Goal: Information Seeking & Learning: Learn about a topic

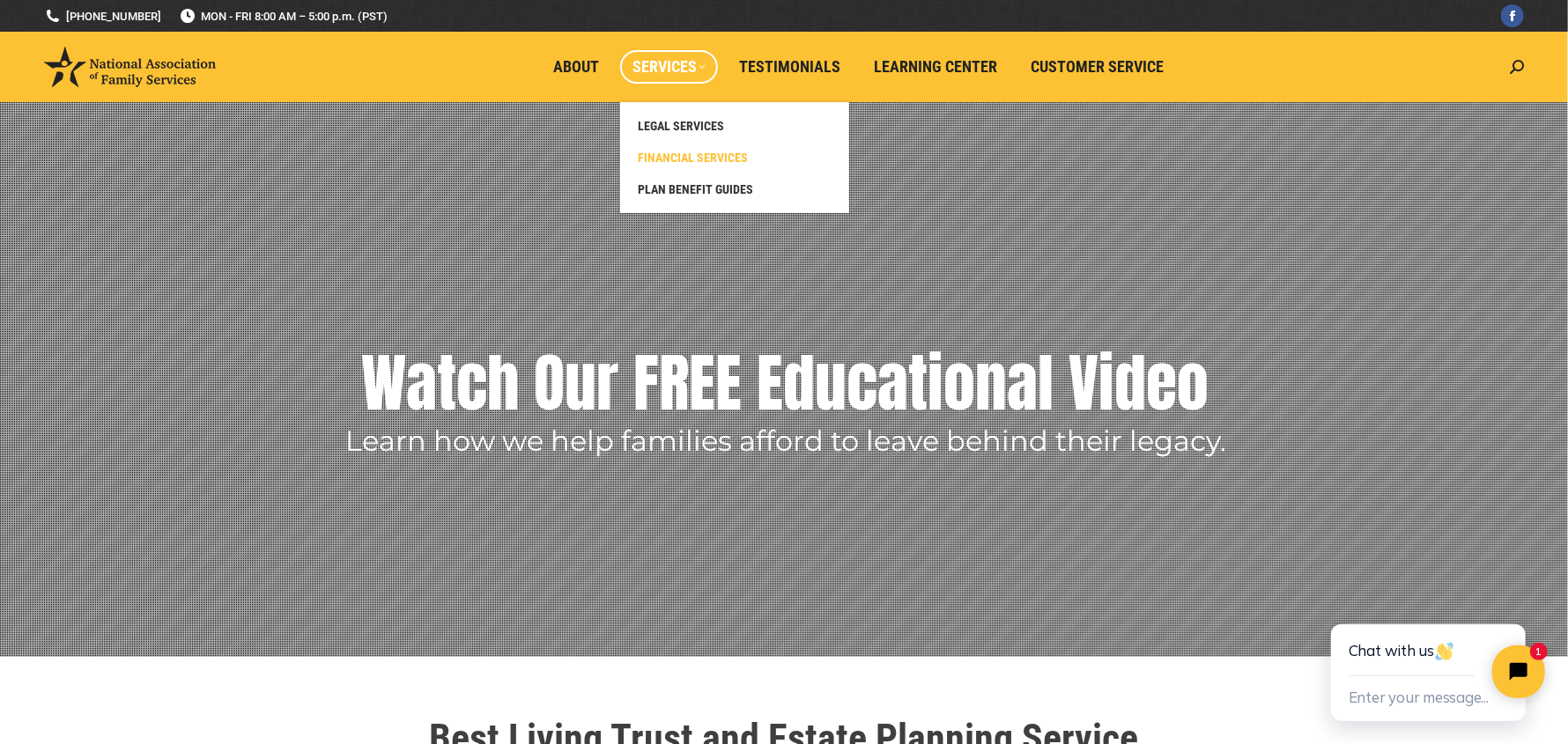
click at [696, 151] on span "FINANCIAL SERVICES" at bounding box center [693, 158] width 110 height 16
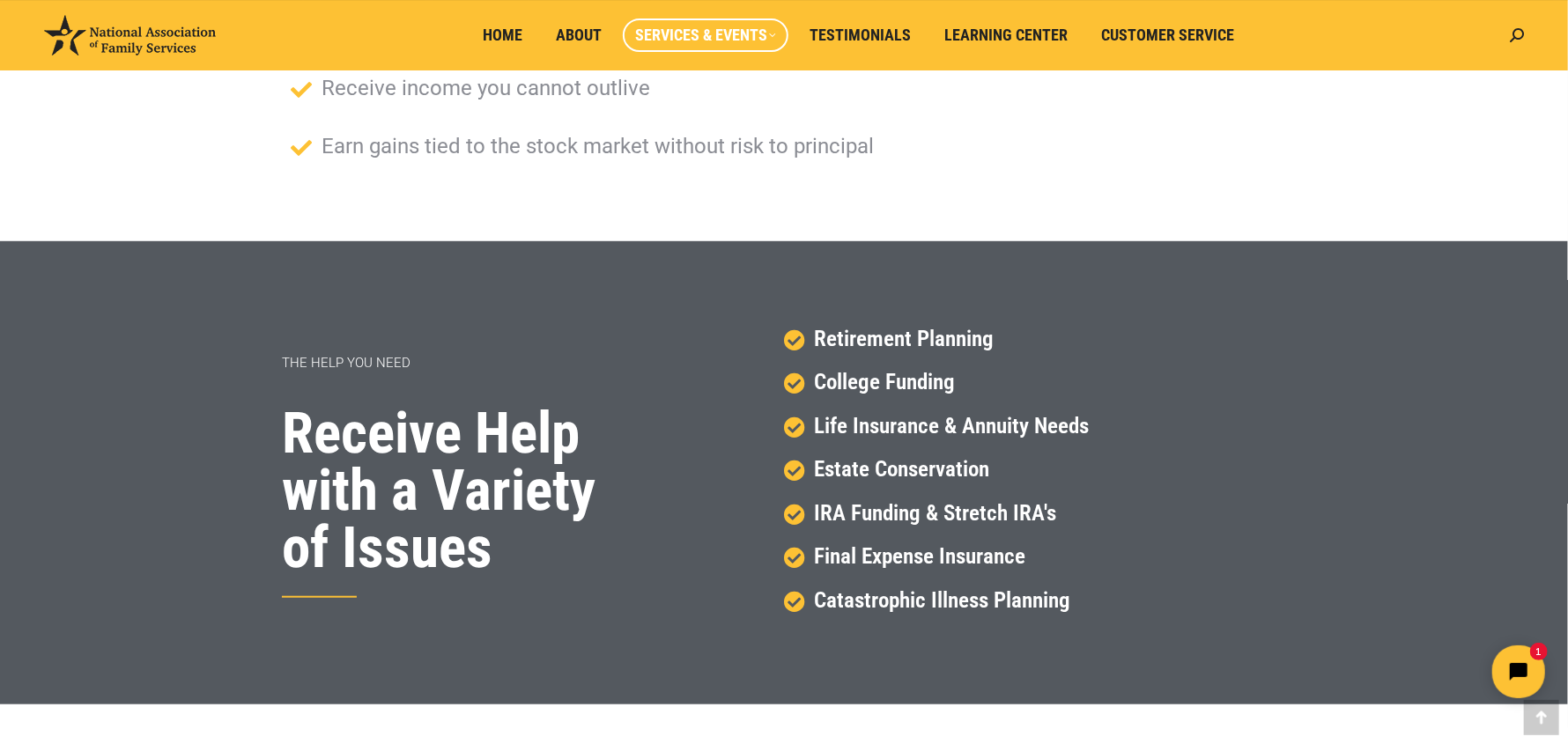
scroll to position [616, 0]
click at [1509, 663] on icon "Open chat widget" at bounding box center [1518, 671] width 23 height 23
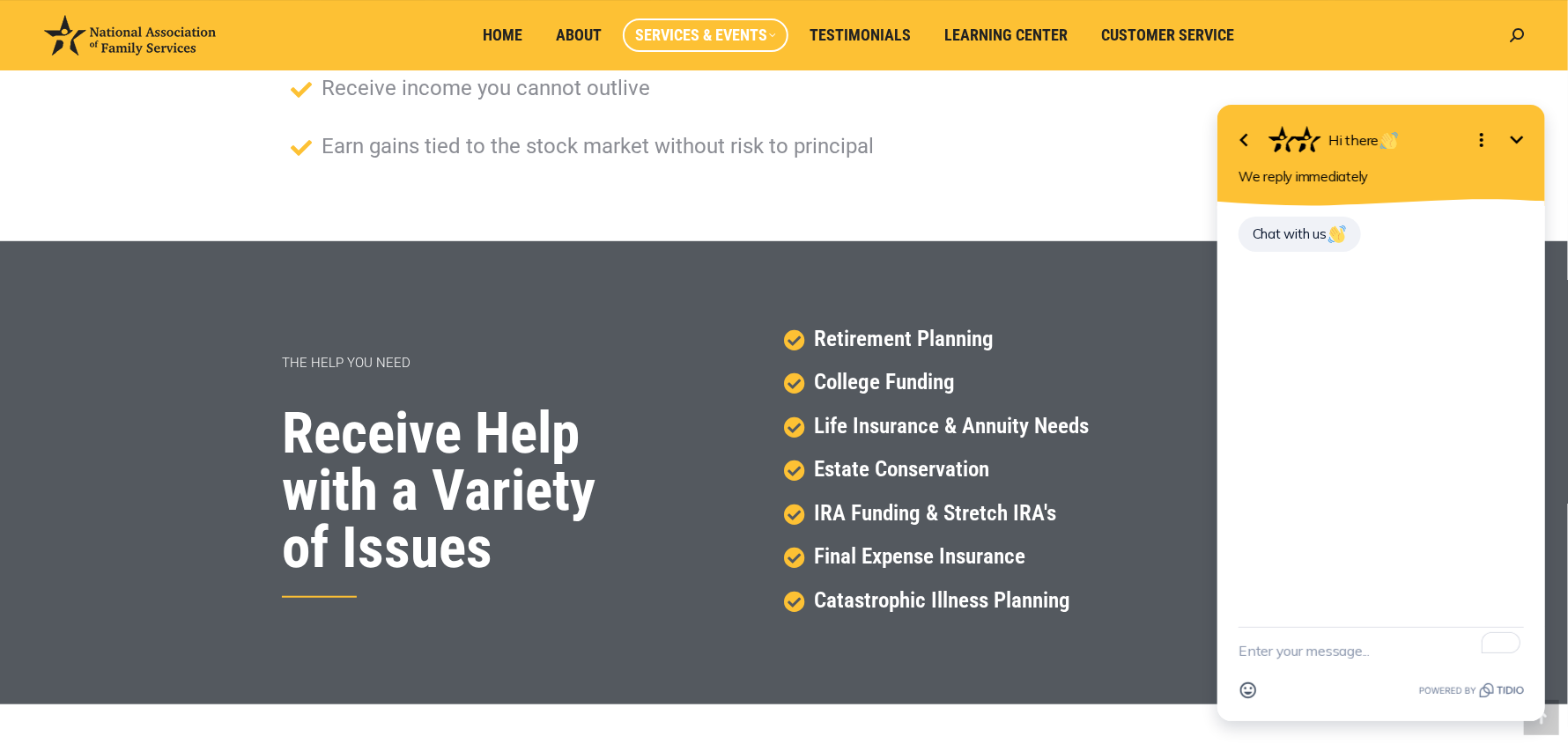
click at [1244, 651] on textarea "To enrich screen reader interactions, please activate Accessibility in Grammarl…" at bounding box center [1380, 650] width 285 height 46
type textarea "Hi! I am looking to set up a living trust."
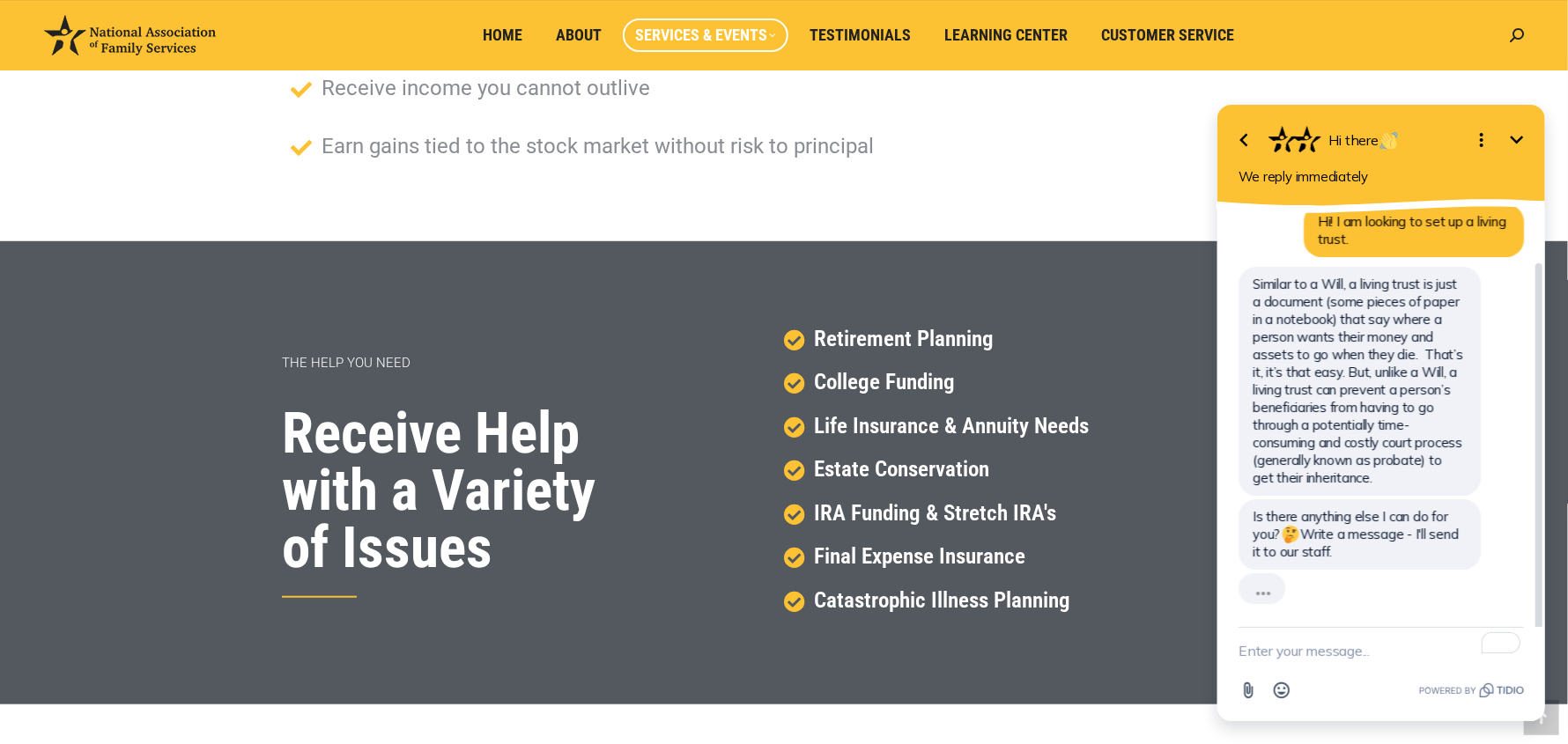
scroll to position [22, 0]
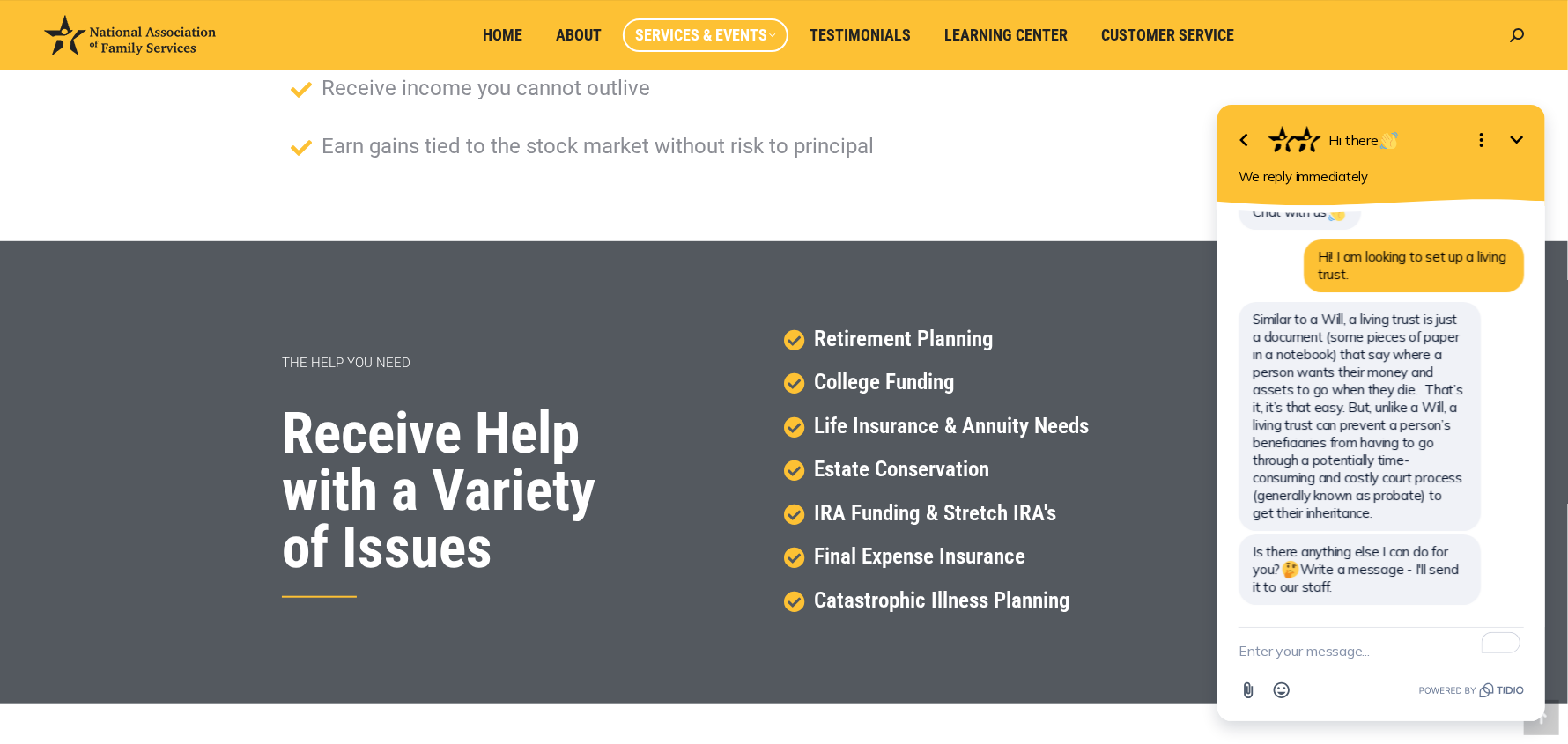
click at [1302, 651] on textarea "To enrich screen reader interactions, please activate Accessibility in Grammarl…" at bounding box center [1380, 650] width 285 height 46
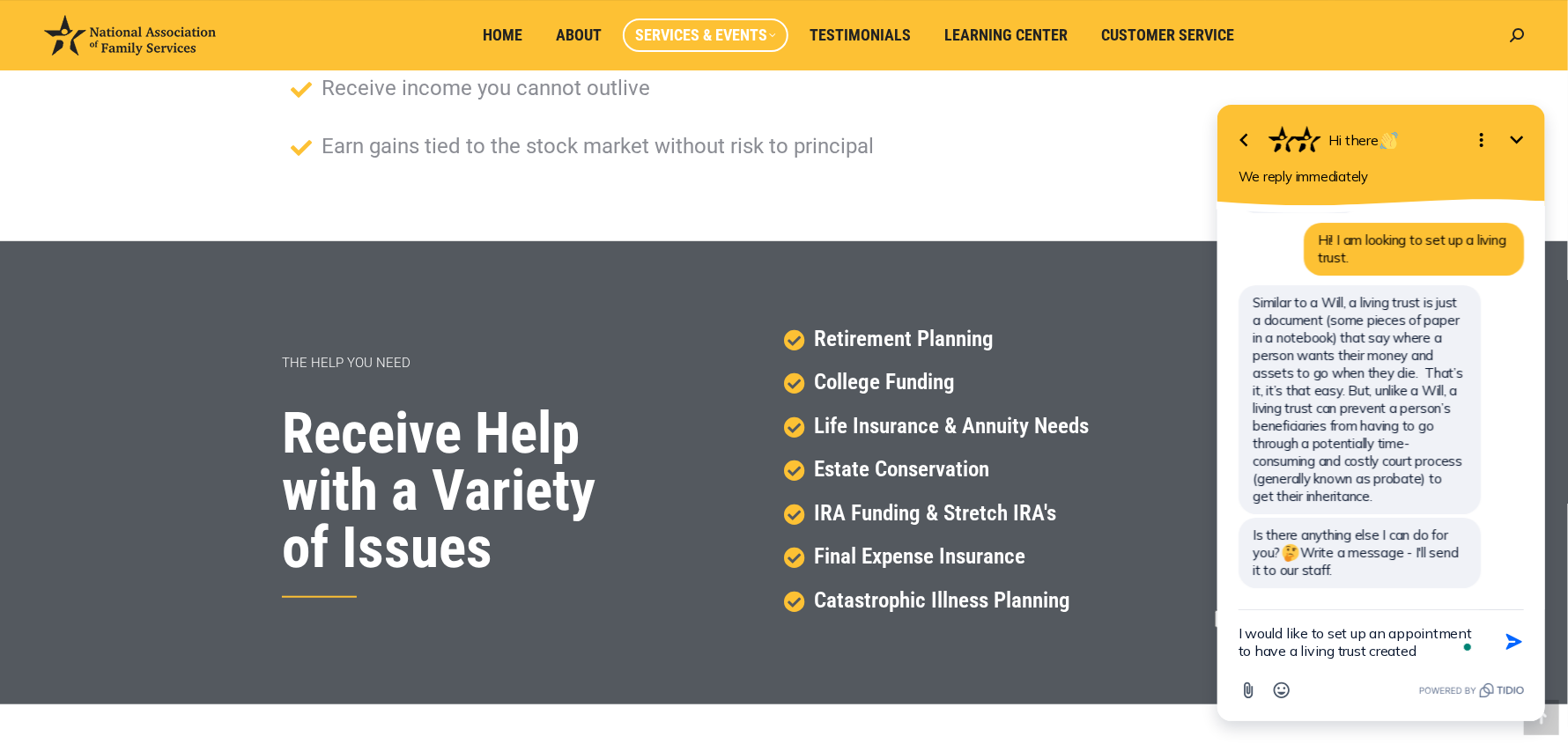
drag, startPoint x: 1435, startPoint y: 648, endPoint x: 1257, endPoint y: 648, distance: 178.0
click at [1257, 648] on textarea "I would like to set up an appointment to have a living trust created" at bounding box center [1358, 641] width 241 height 63
type textarea "I would like to set up an appointment to establish a living trust."
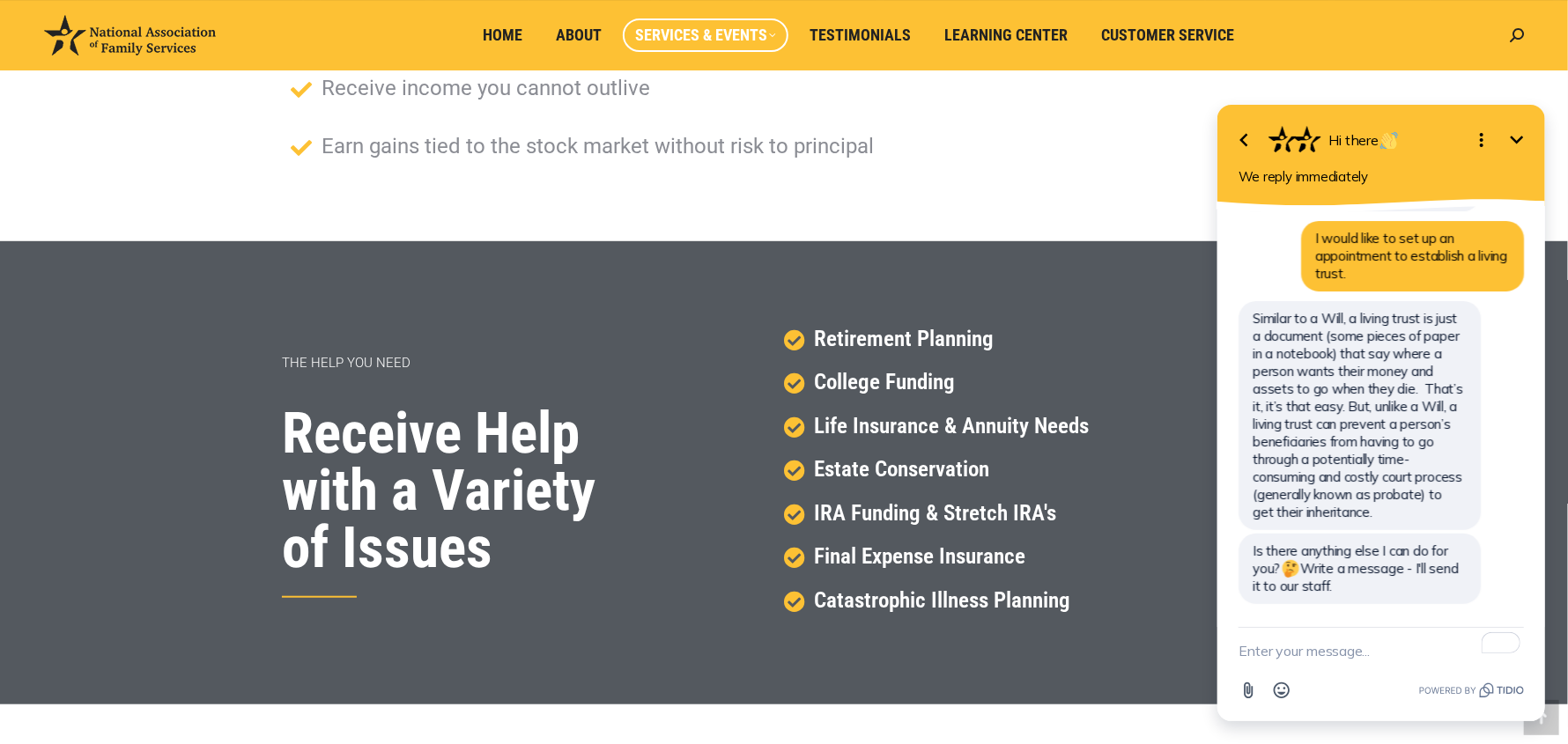
scroll to position [415, 0]
click at [1473, 141] on icon "Open options" at bounding box center [1481, 139] width 21 height 21
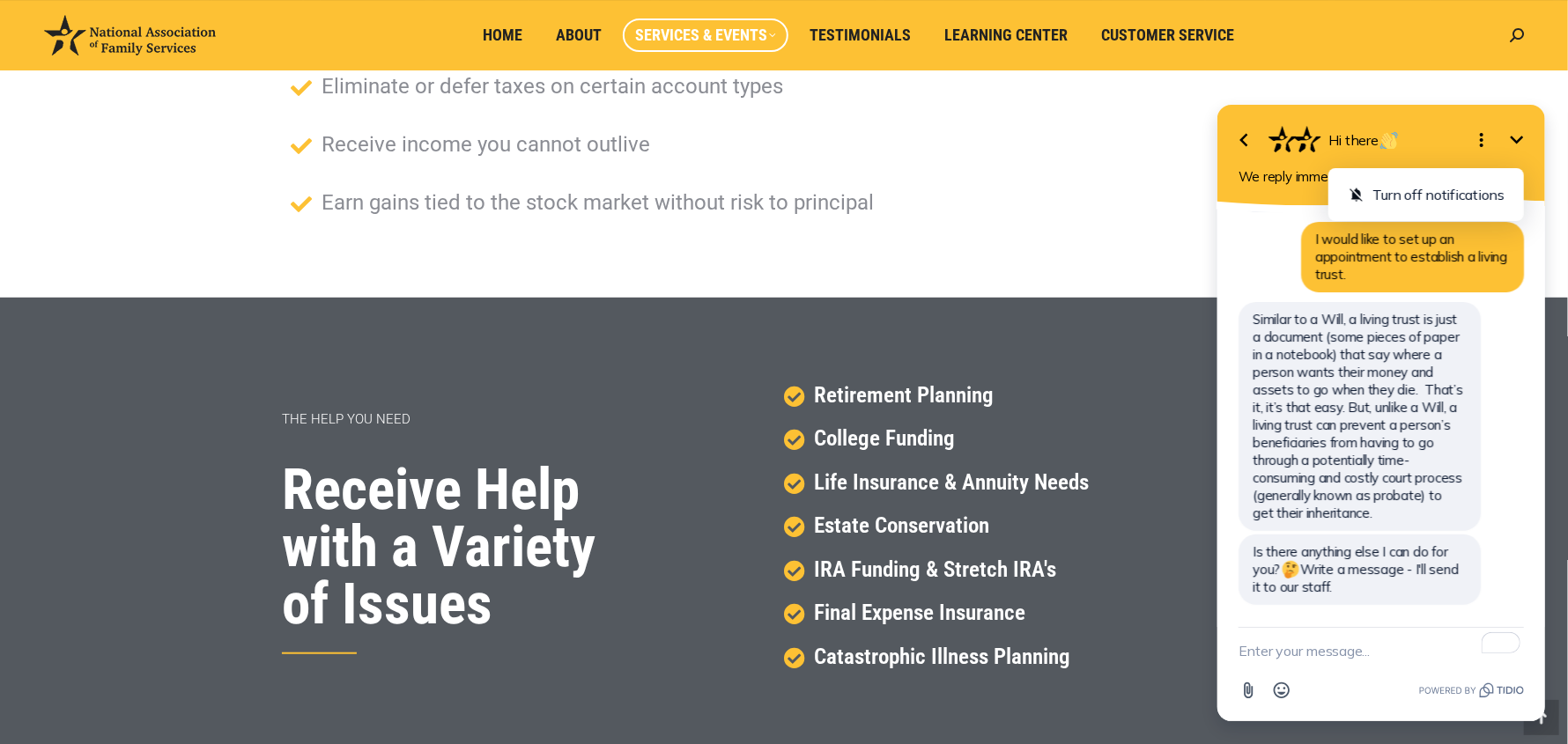
scroll to position [529, 0]
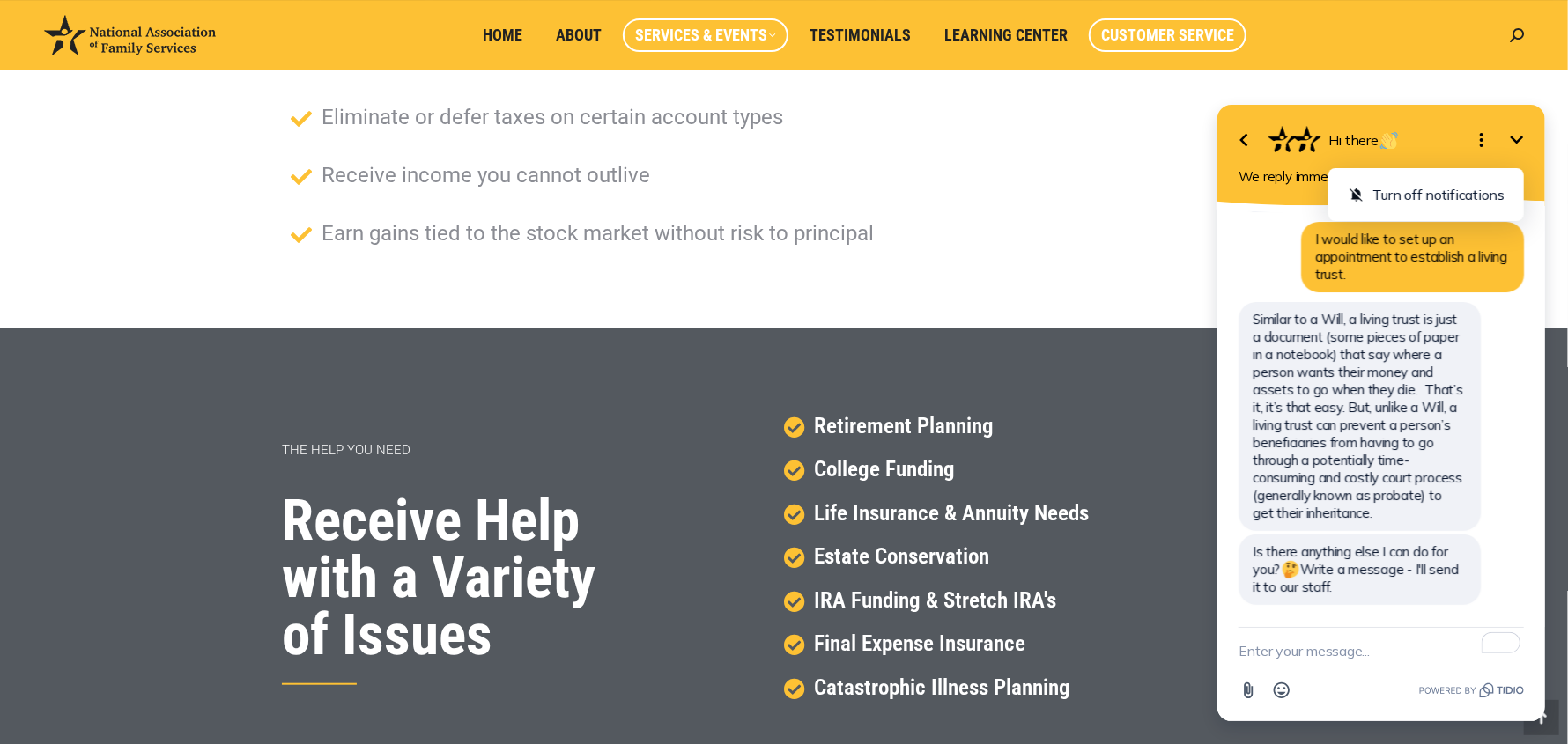
click at [1151, 29] on span "Customer Service" at bounding box center [1167, 35] width 133 height 19
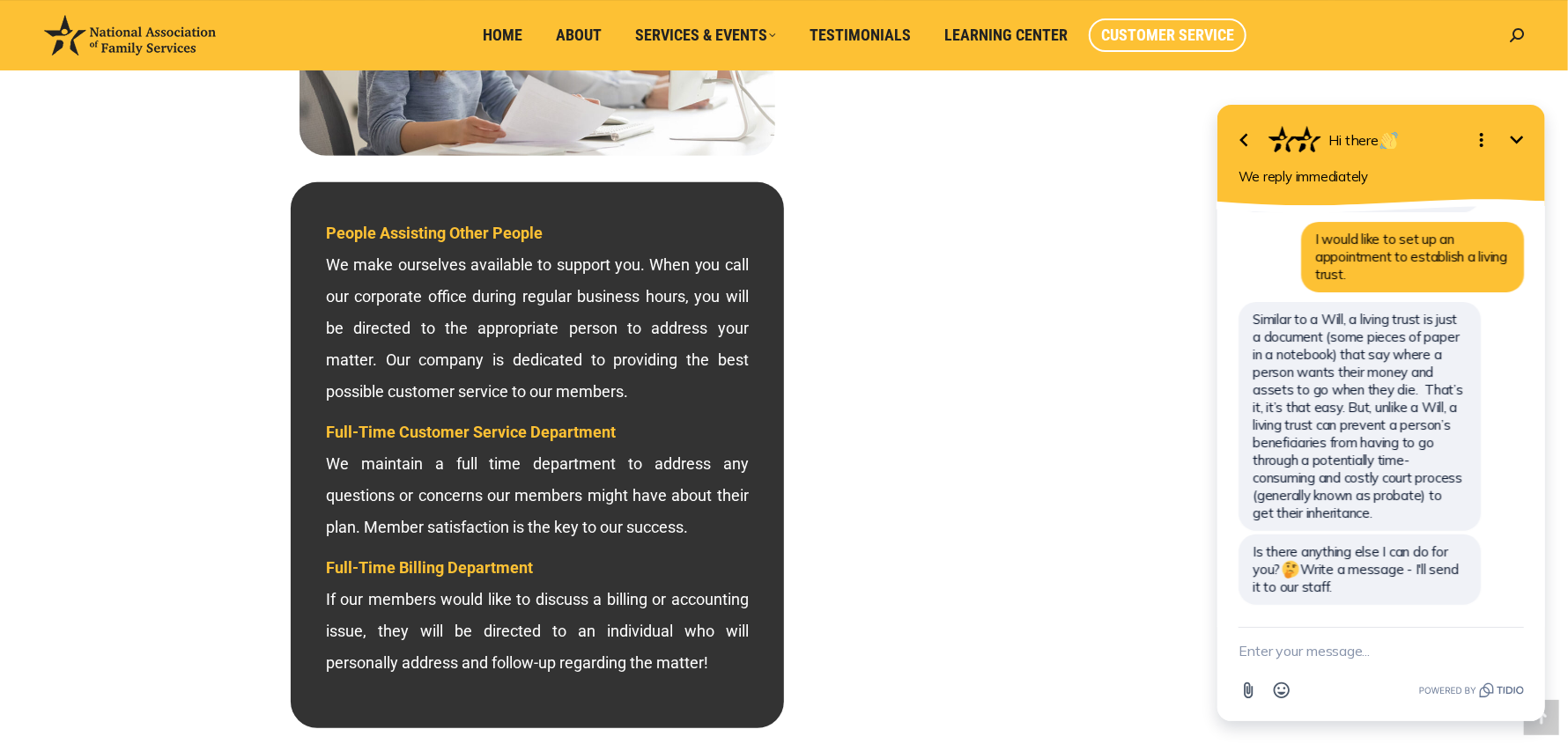
scroll to position [440, 0]
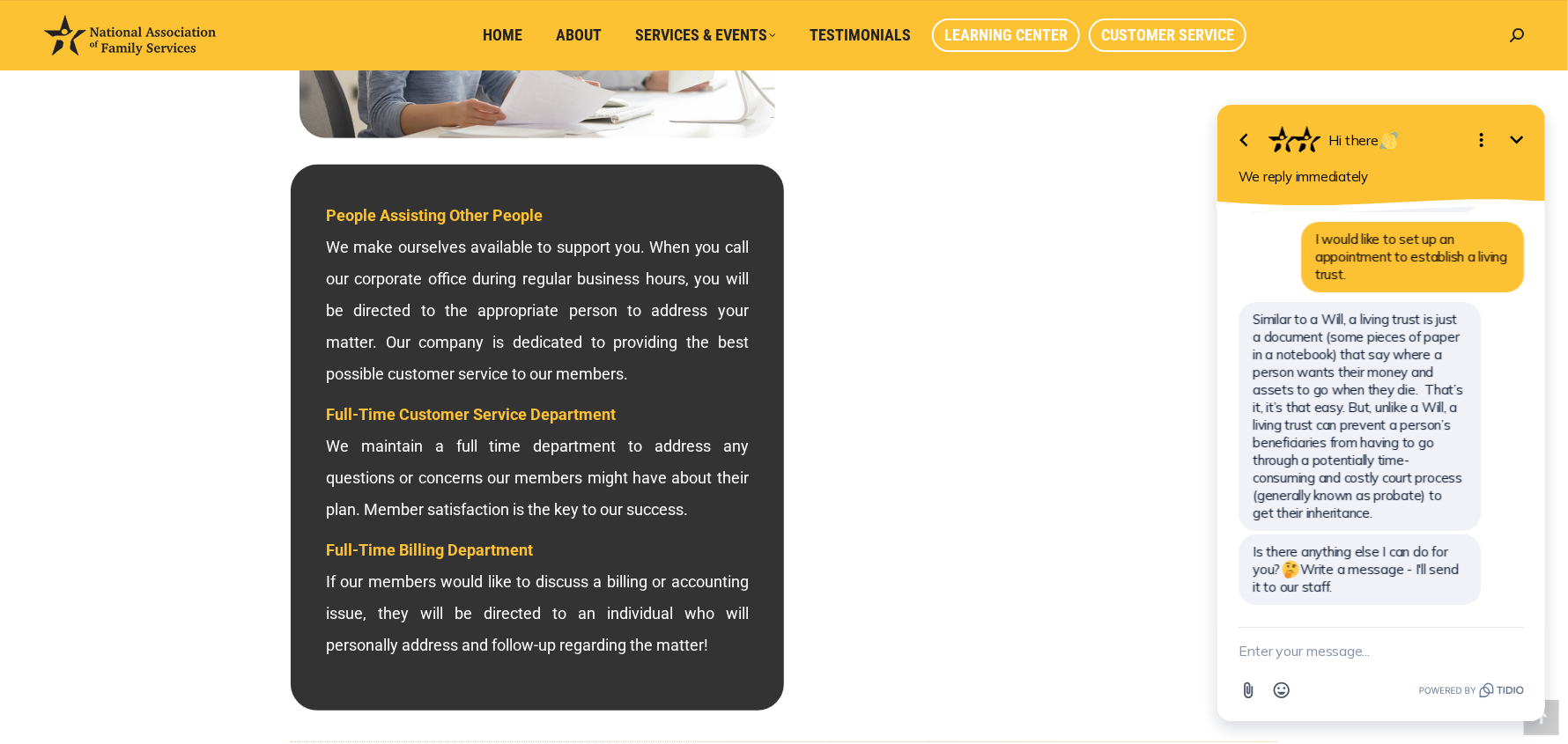
click at [1006, 41] on span "Learning Center" at bounding box center [1005, 35] width 123 height 19
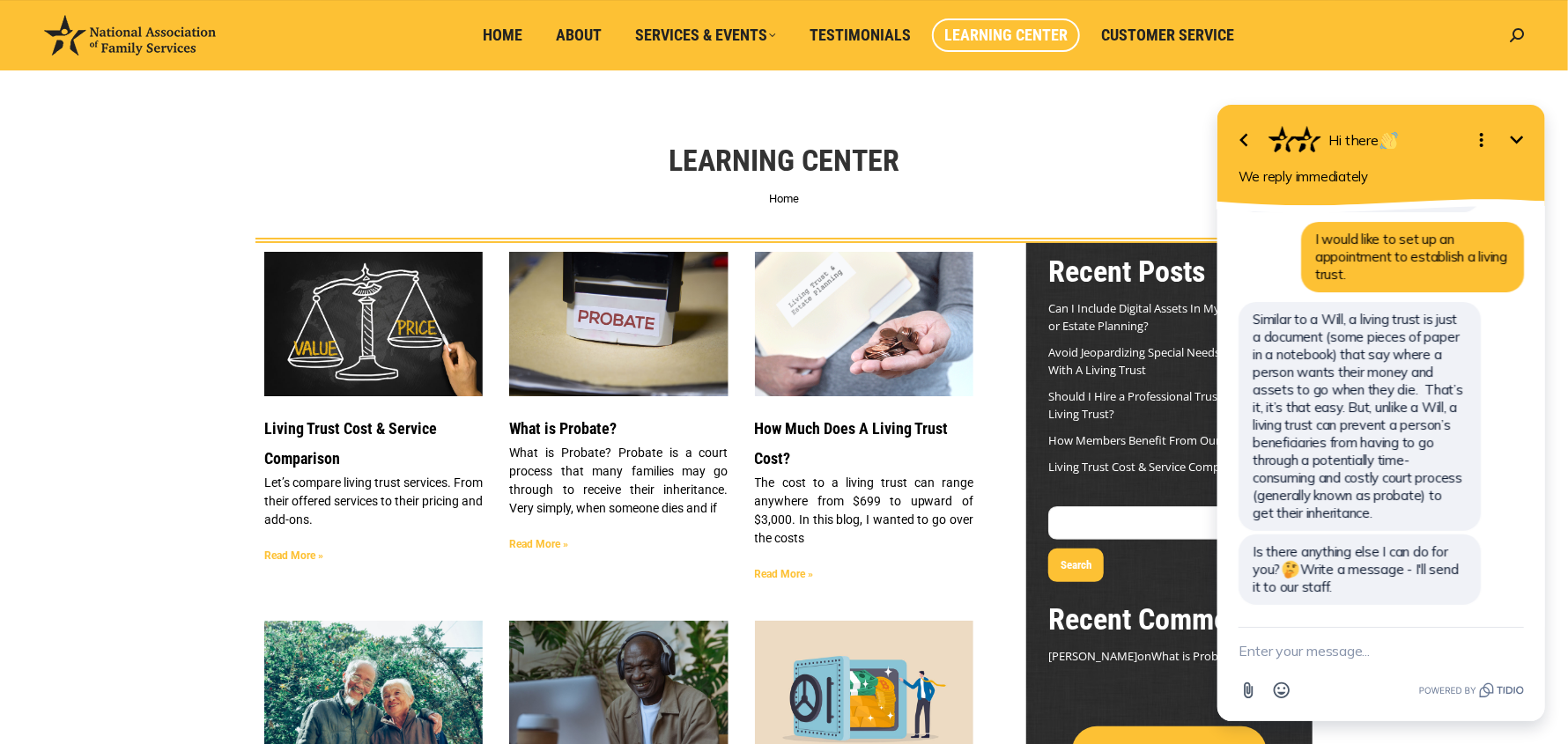
scroll to position [87, 0]
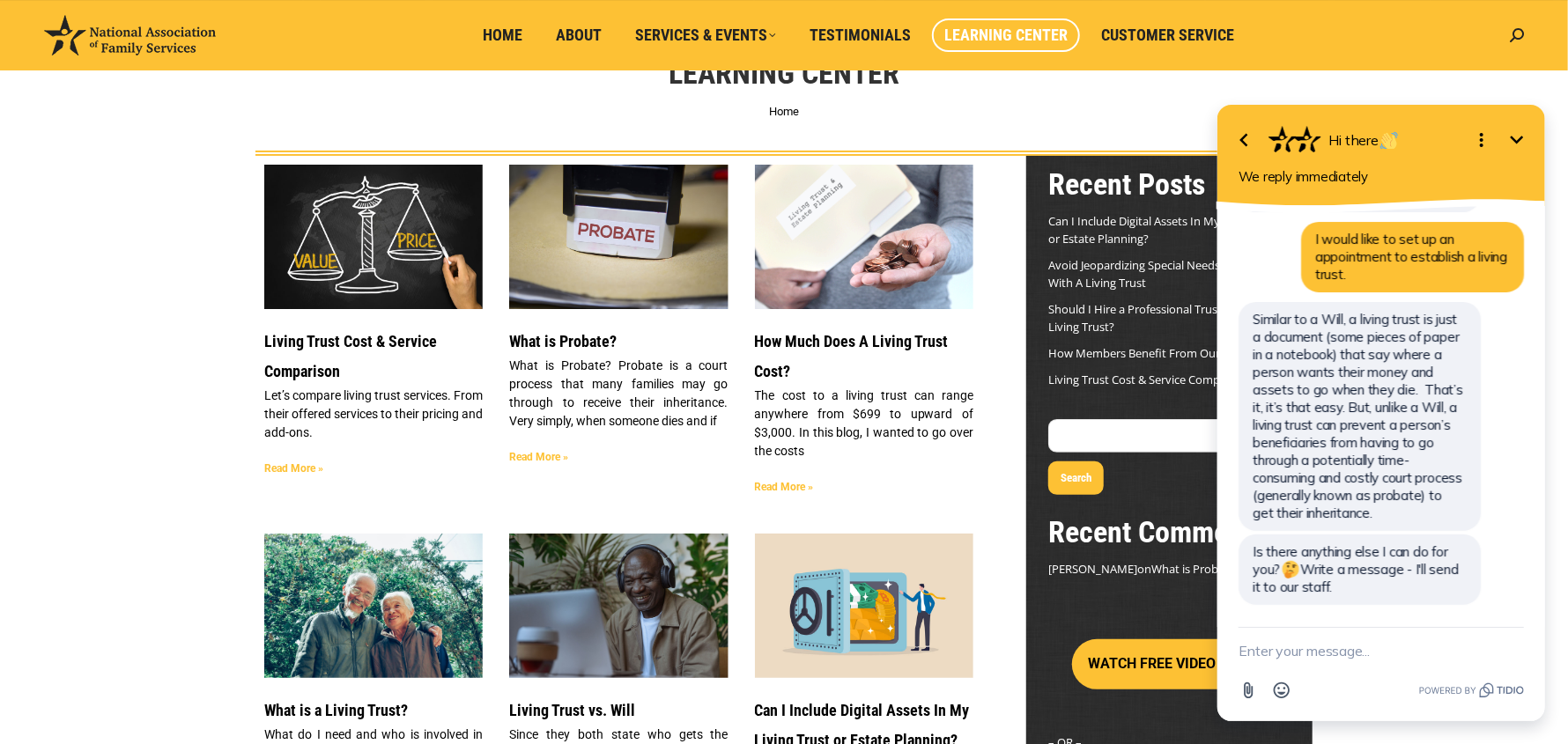
click at [1534, 122] on div "Go back Hi there Minimize Open options We reply immediately" at bounding box center [1380, 155] width 328 height 101
click at [1510, 138] on icon "Minimize" at bounding box center [1516, 139] width 21 height 21
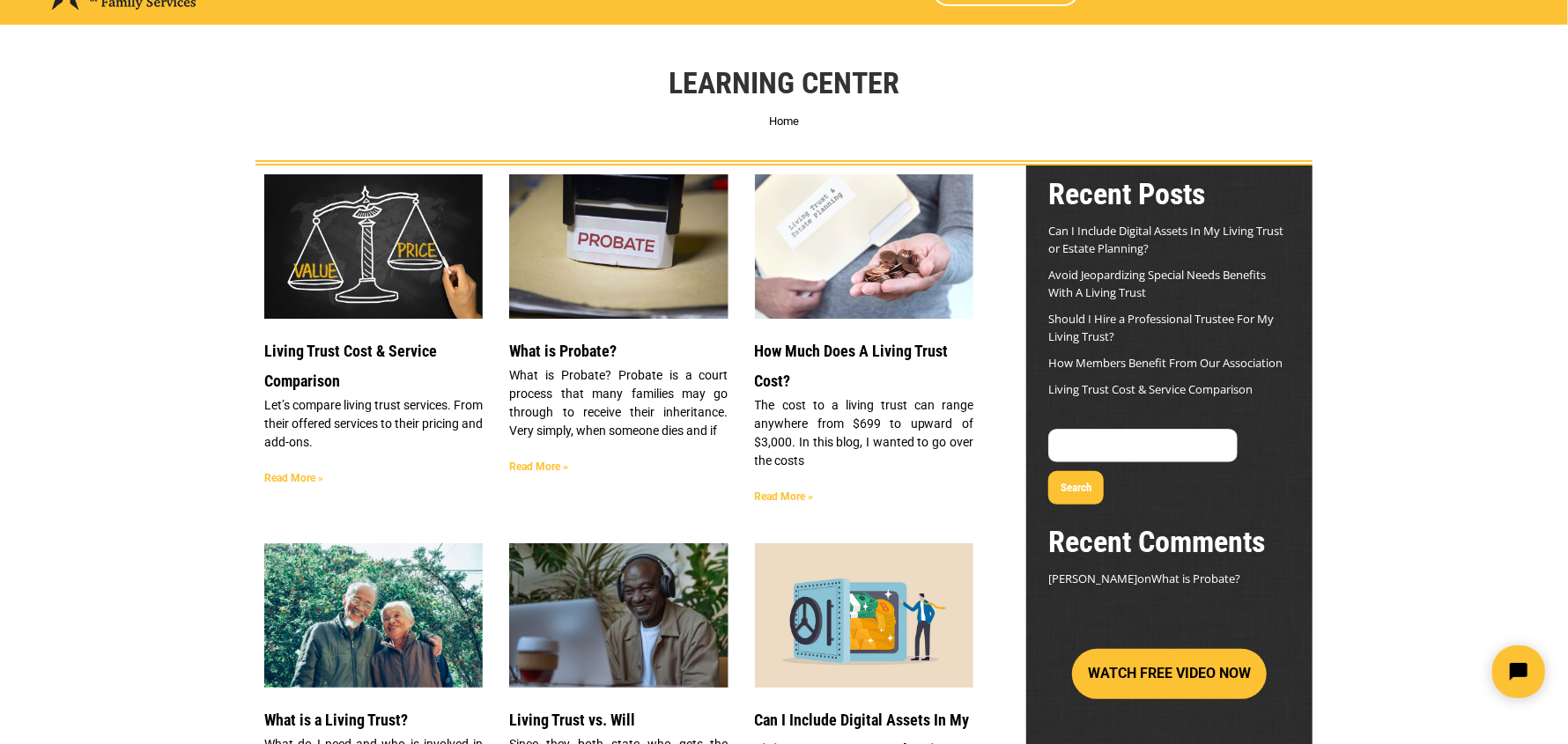
scroll to position [0, 0]
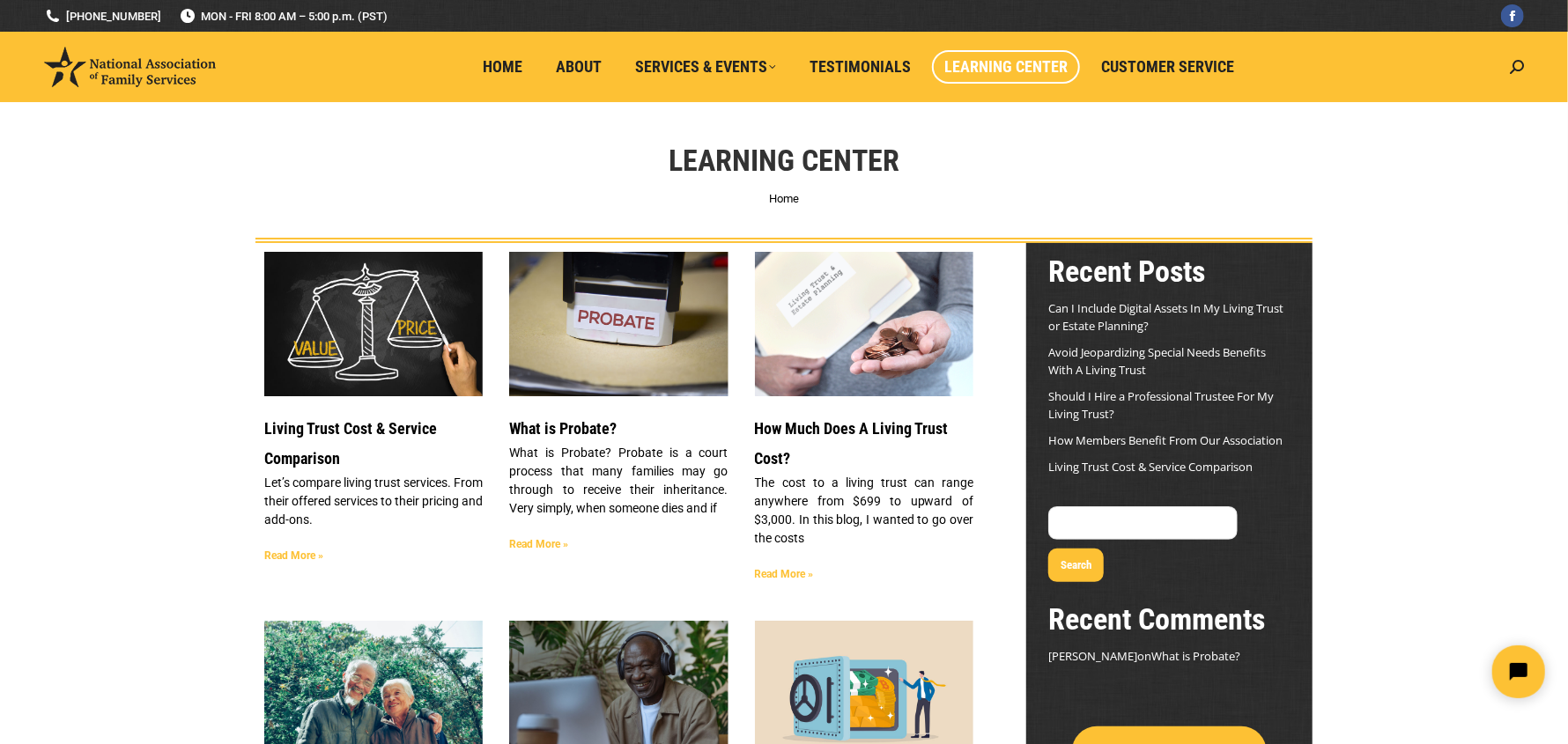
click at [793, 574] on link "Read More »" at bounding box center [784, 574] width 59 height 12
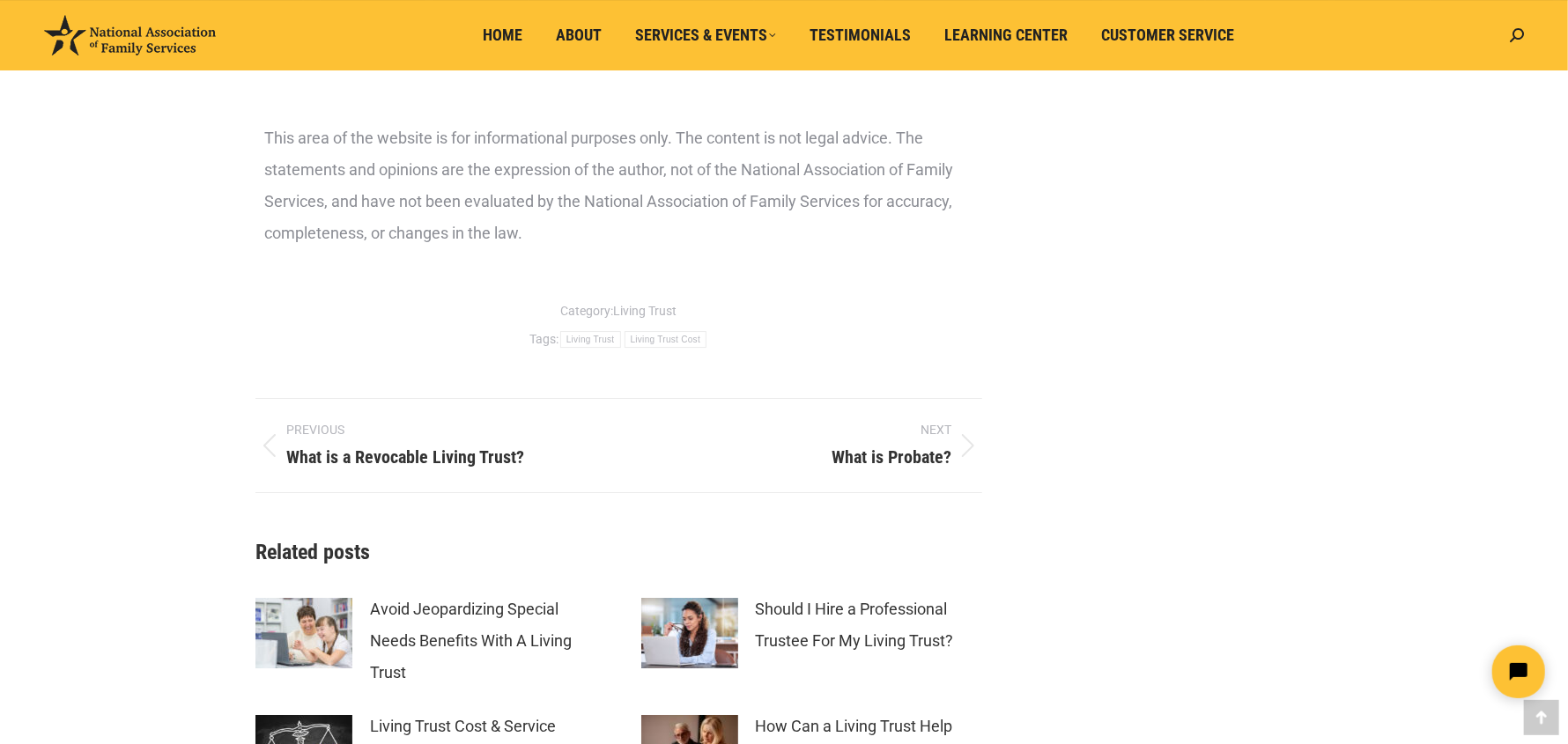
scroll to position [3522, 0]
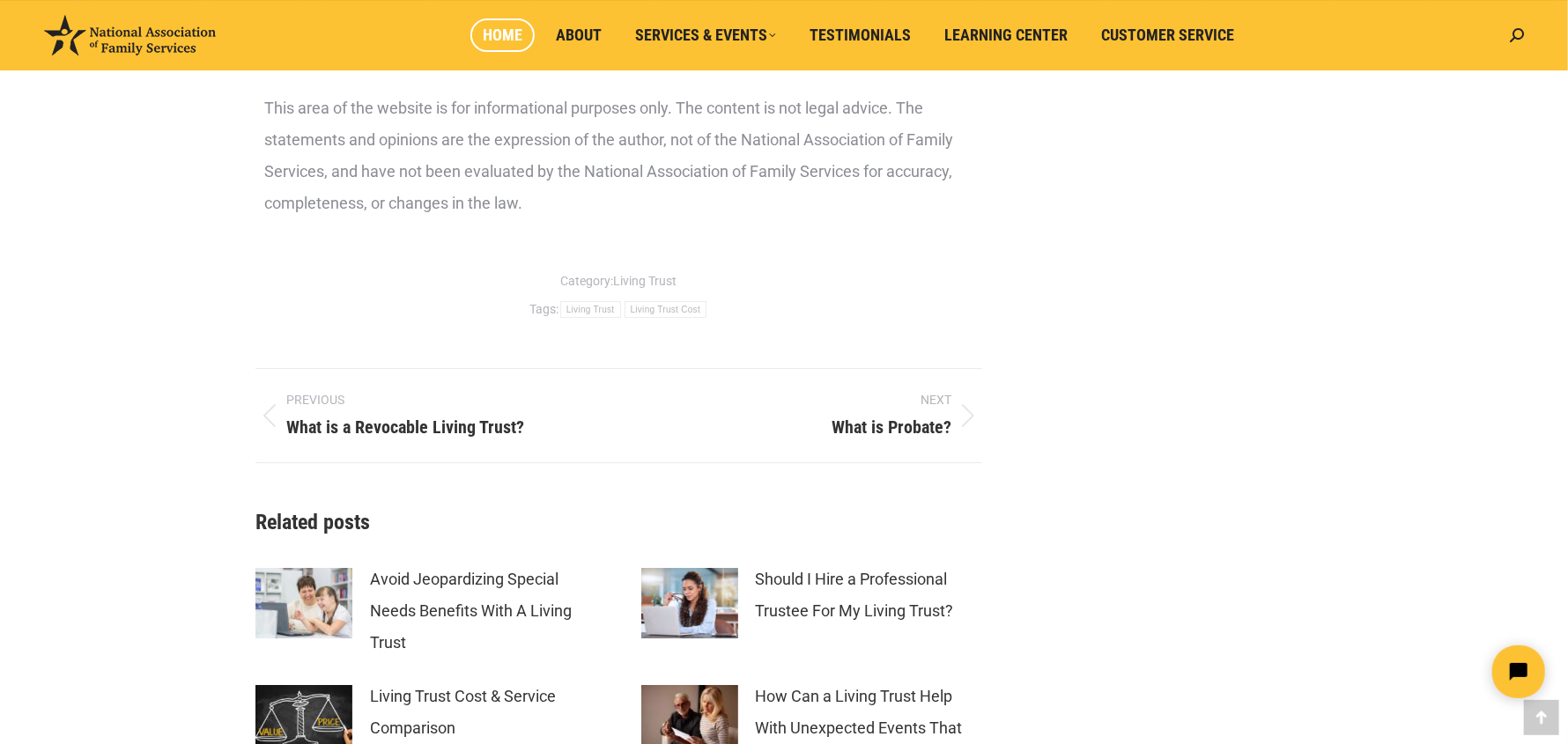
click at [513, 20] on link "Home" at bounding box center [502, 34] width 64 height 33
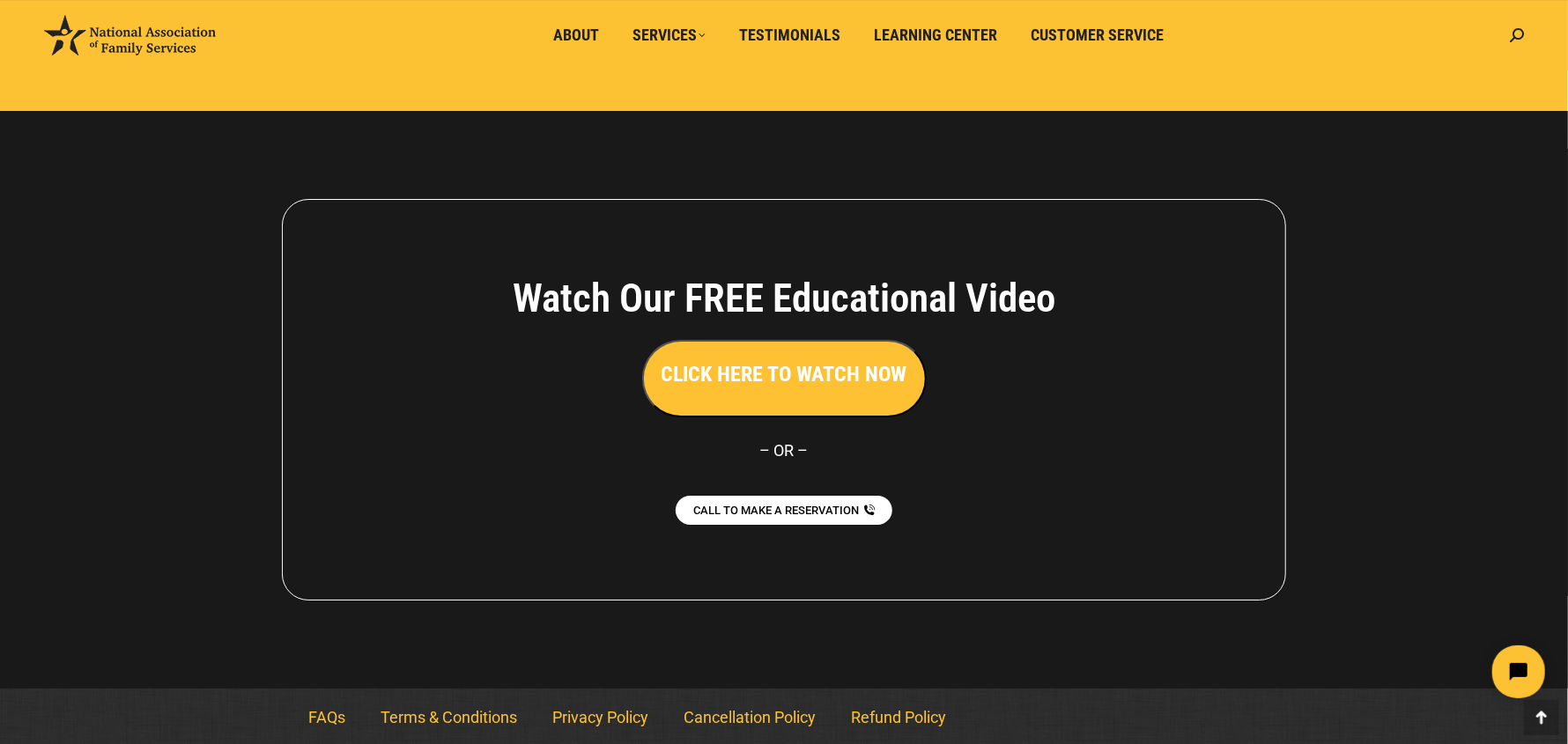
scroll to position [3882, 0]
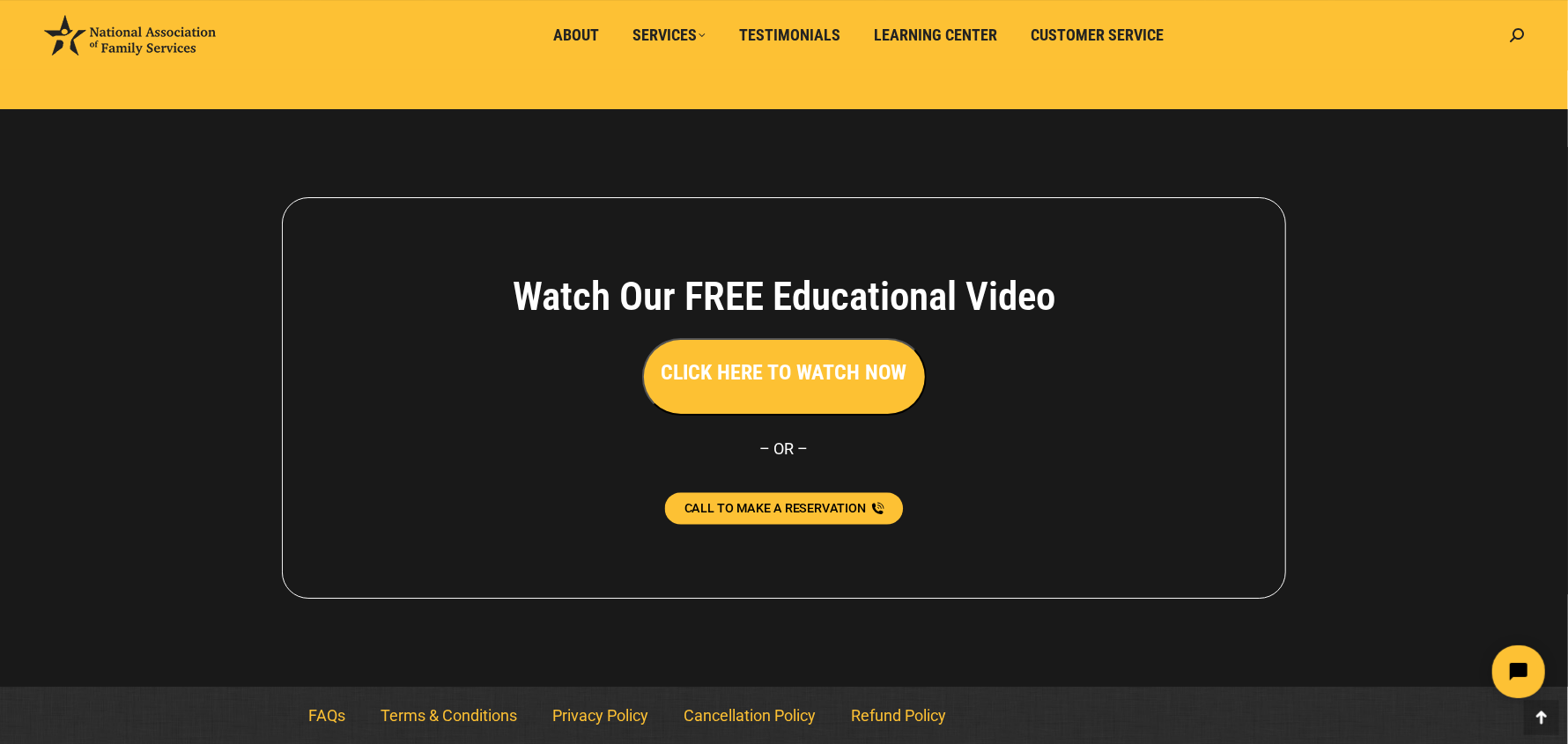
click at [757, 512] on span "CALL TO MAKE A RESERVATION" at bounding box center [776, 508] width 183 height 12
click at [1523, 662] on icon "Open chat widget" at bounding box center [1528, 671] width 28 height 28
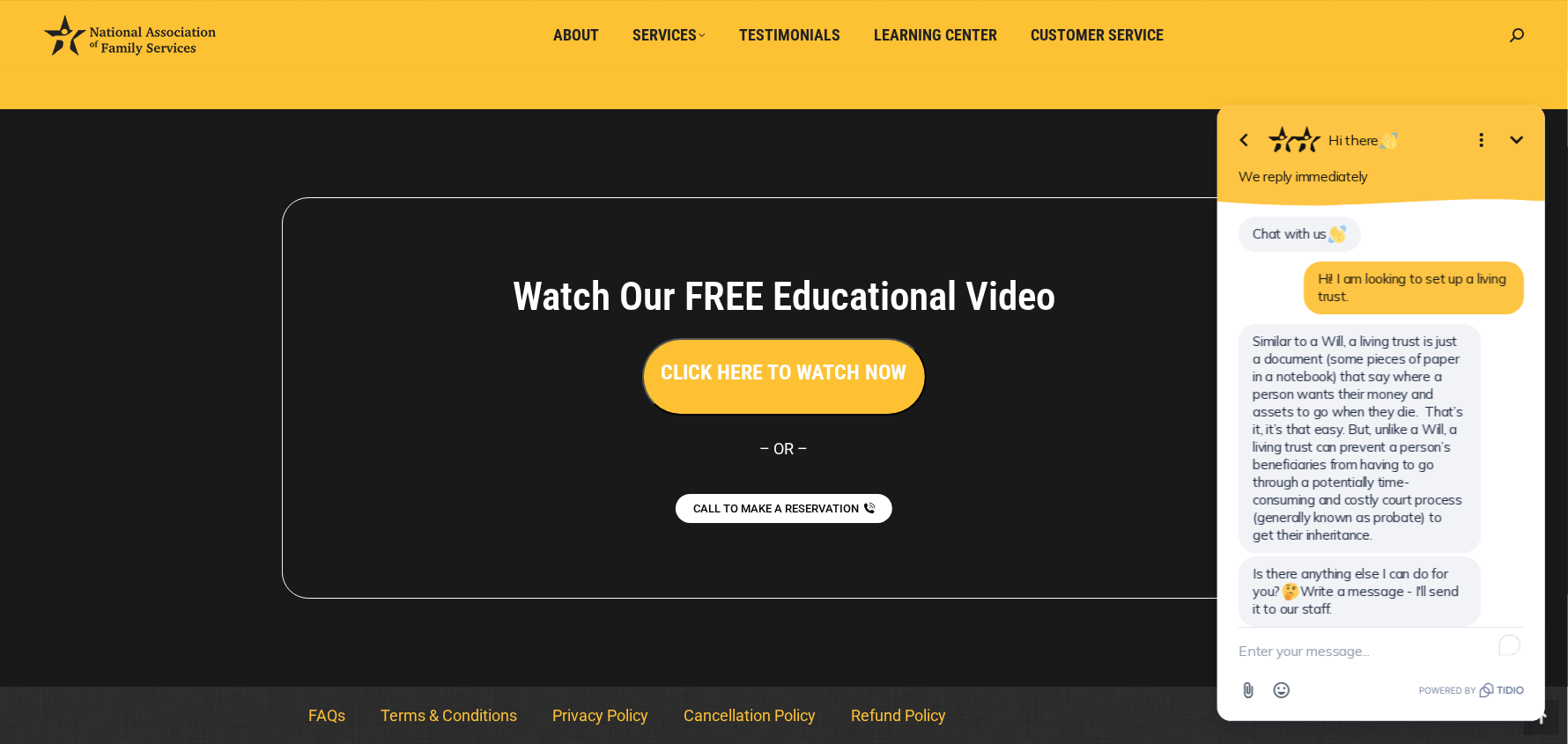
scroll to position [415, 0]
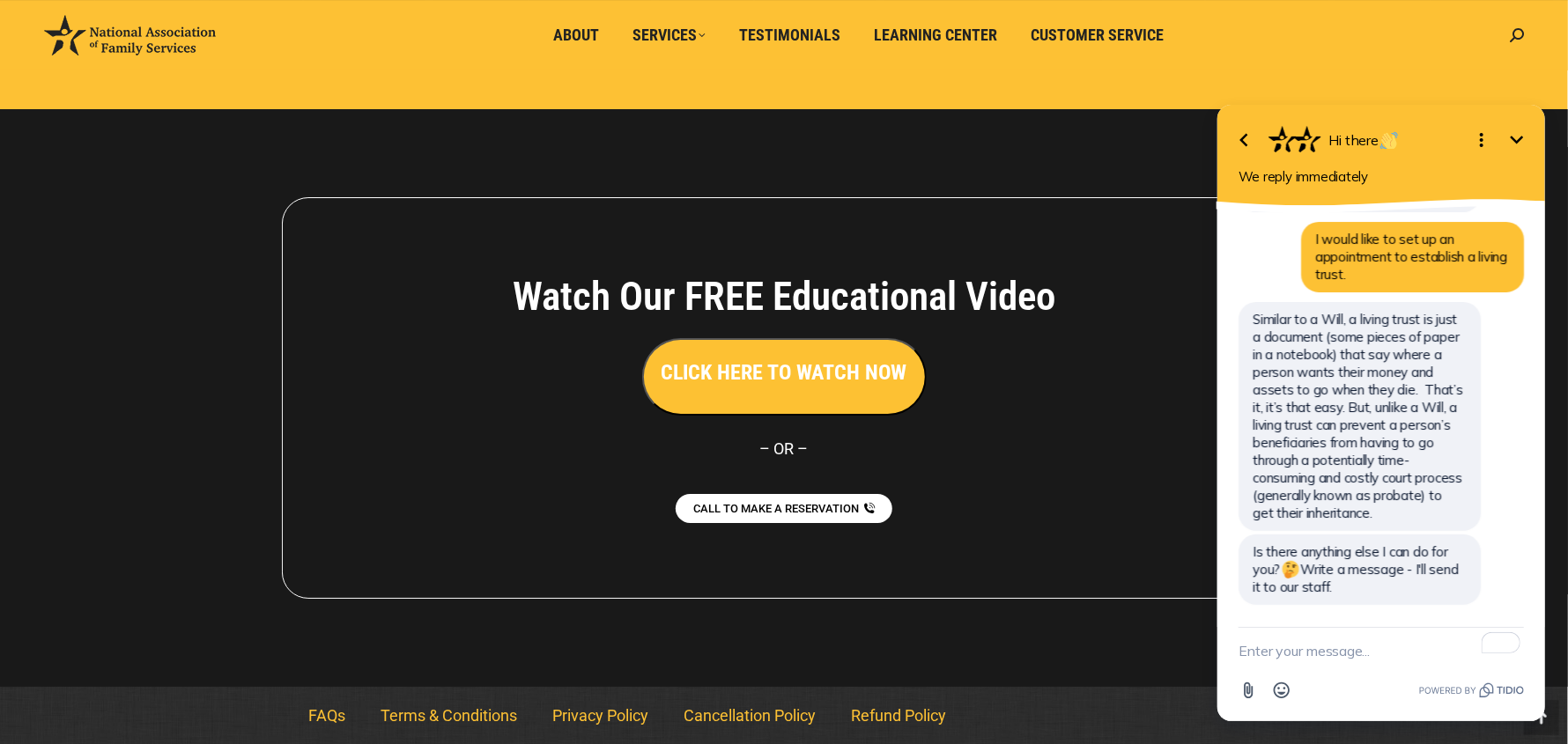
click at [1331, 651] on textarea "To enrich screen reader interactions, please activate Accessibility in Grammarl…" at bounding box center [1380, 650] width 285 height 46
type textarea "where do i sign up for a webinar"
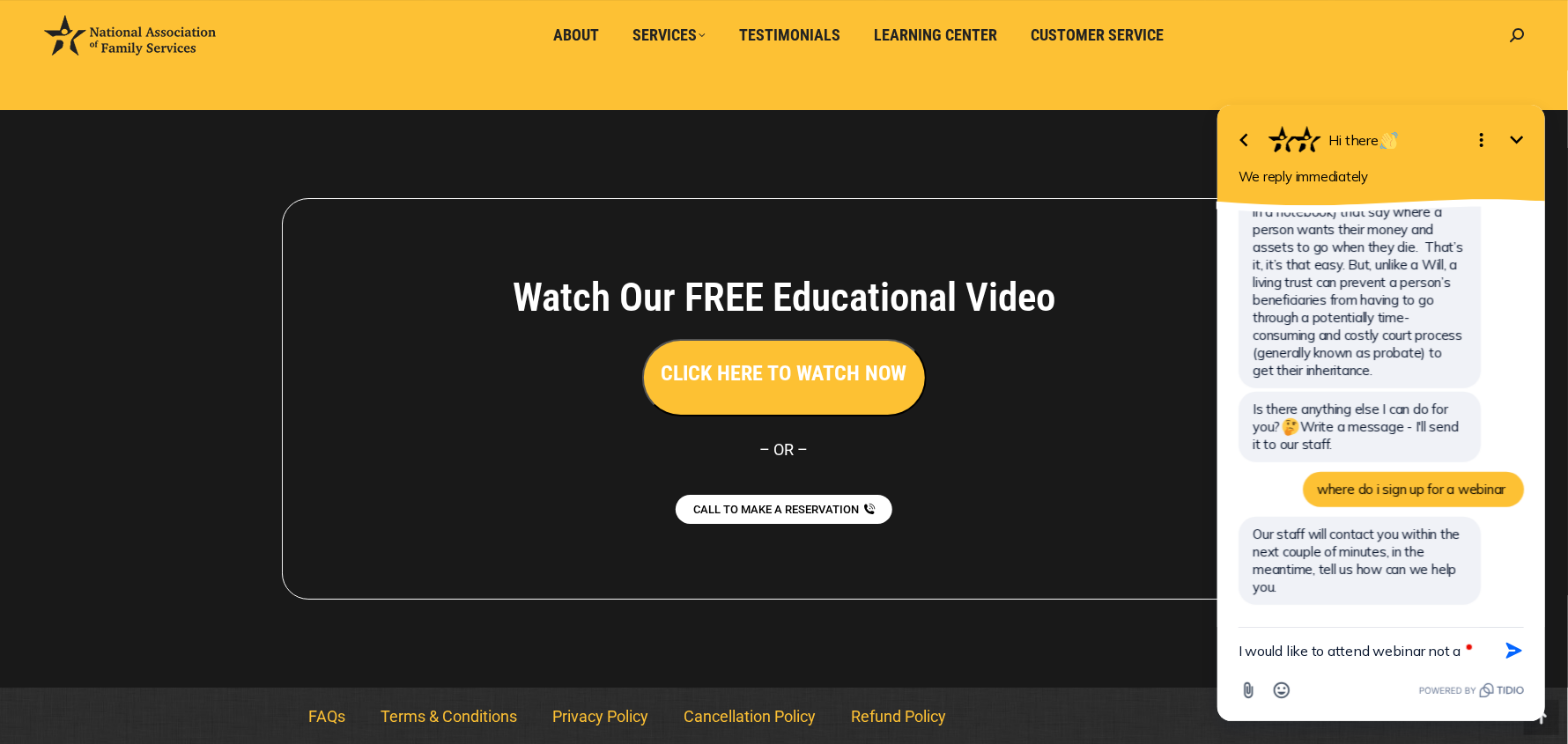
scroll to position [3882, 0]
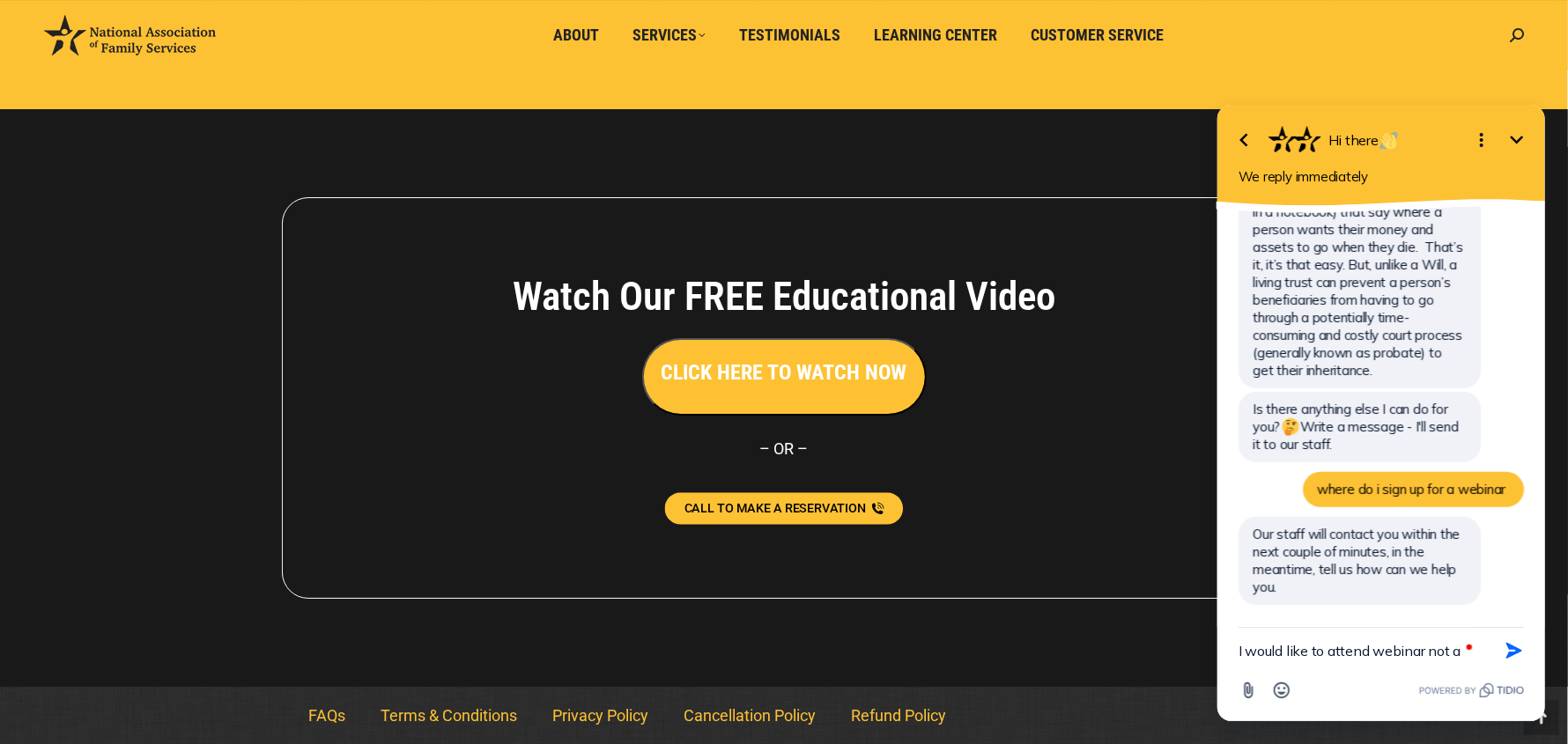
type textarea "I would like to attend webinar not a"
click at [781, 513] on span "CALL TO MAKE A RESERVATION" at bounding box center [776, 508] width 183 height 12
click at [1020, 164] on div at bounding box center [784, 398] width 1568 height 578
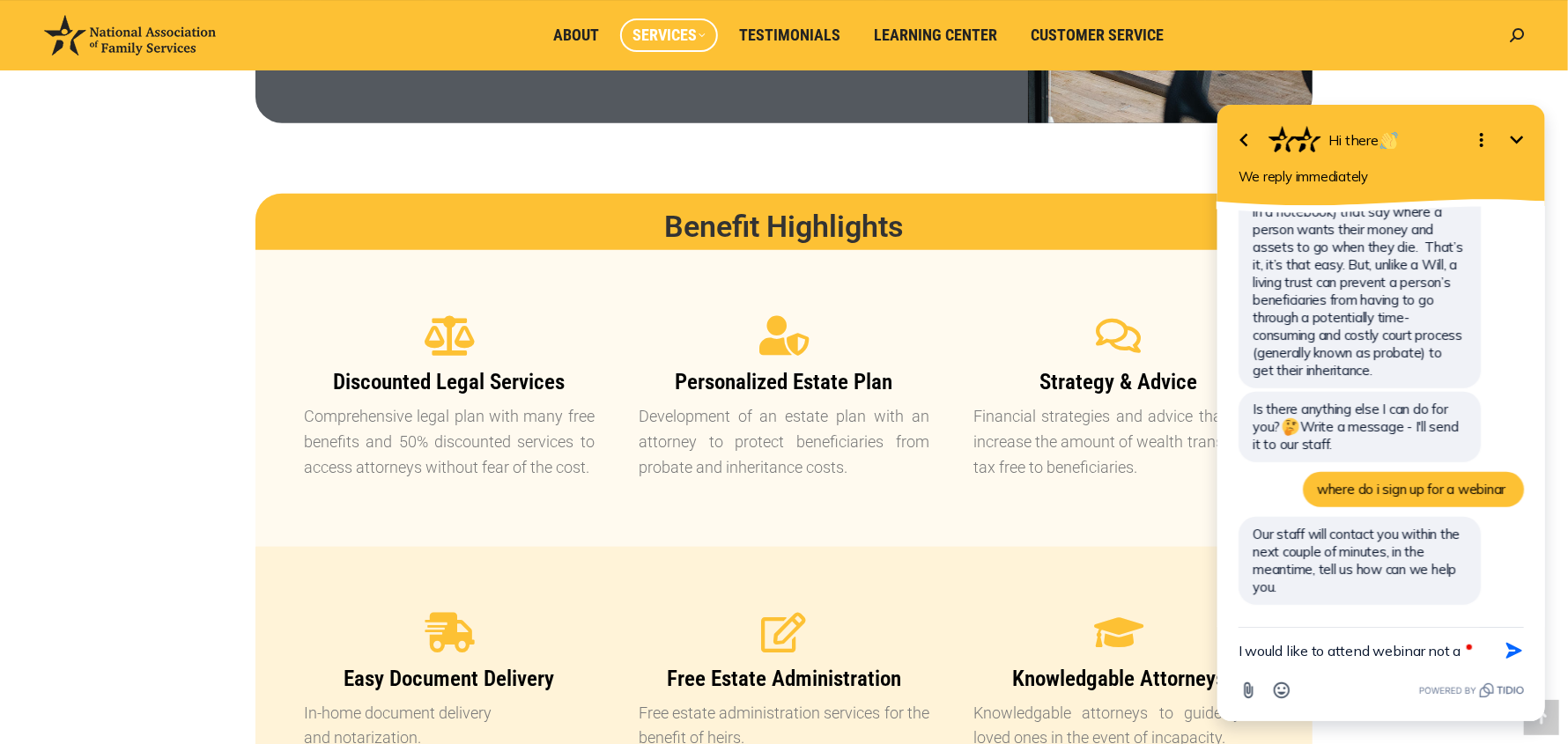
scroll to position [1151, 0]
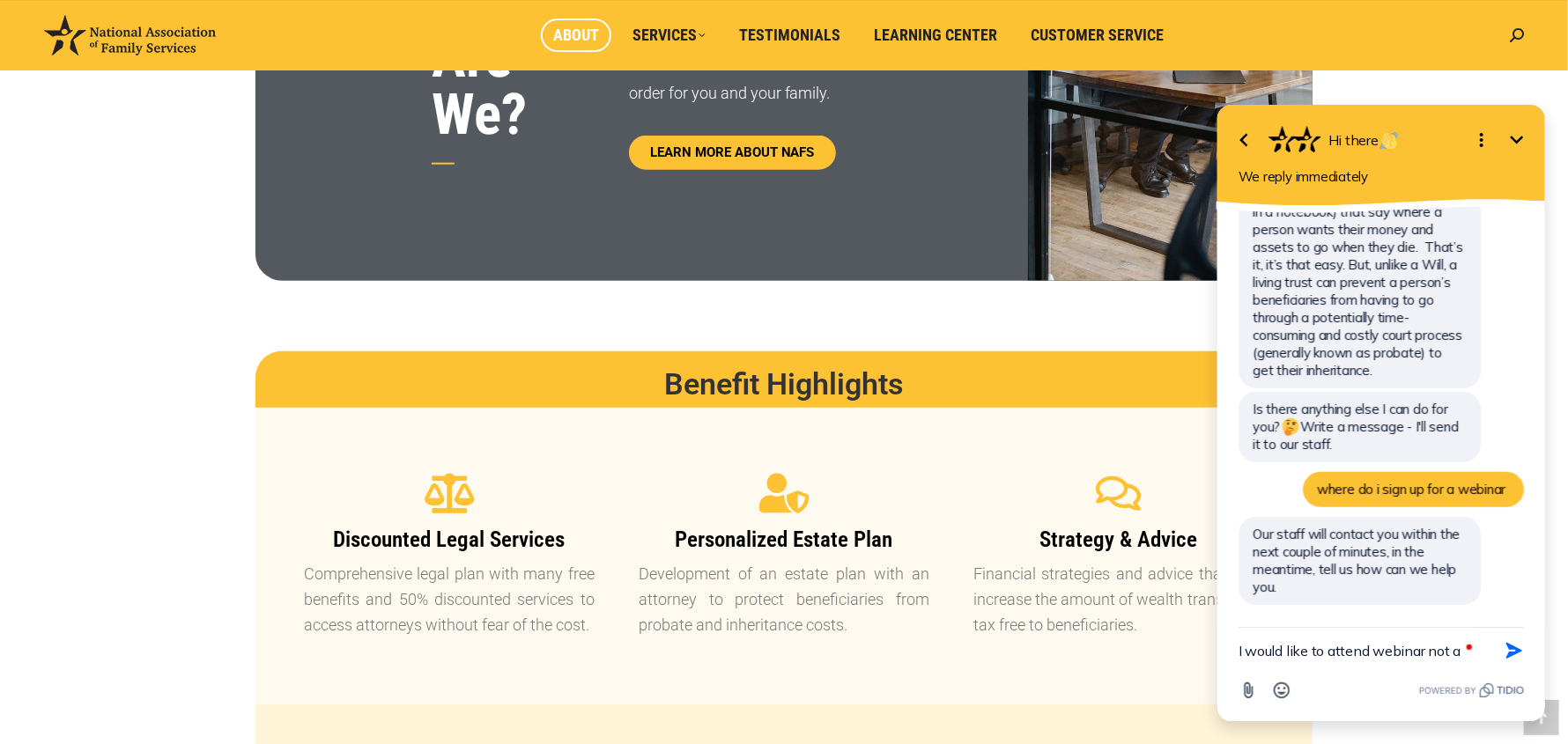
click at [592, 41] on span "About" at bounding box center [576, 35] width 46 height 19
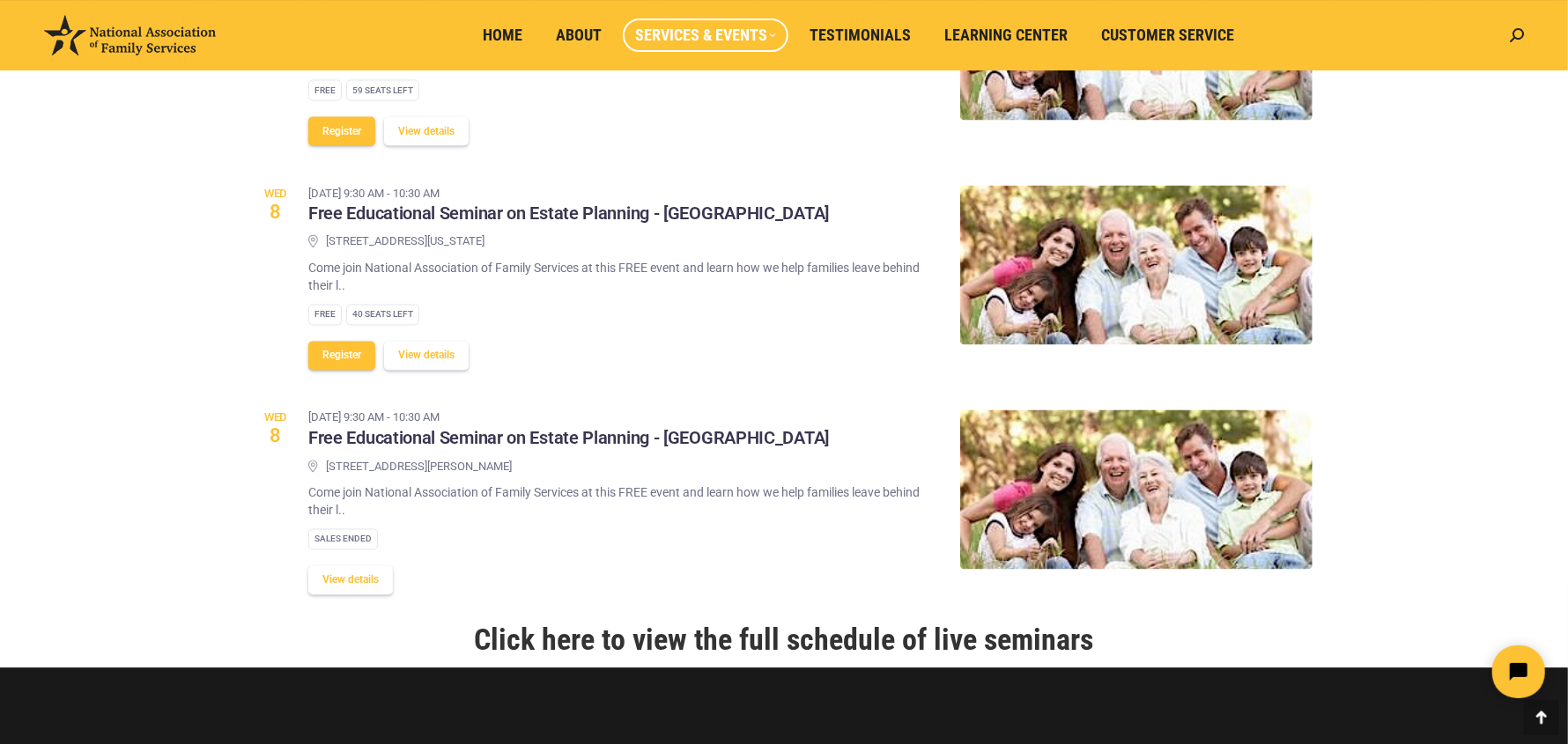
scroll to position [2025, 0]
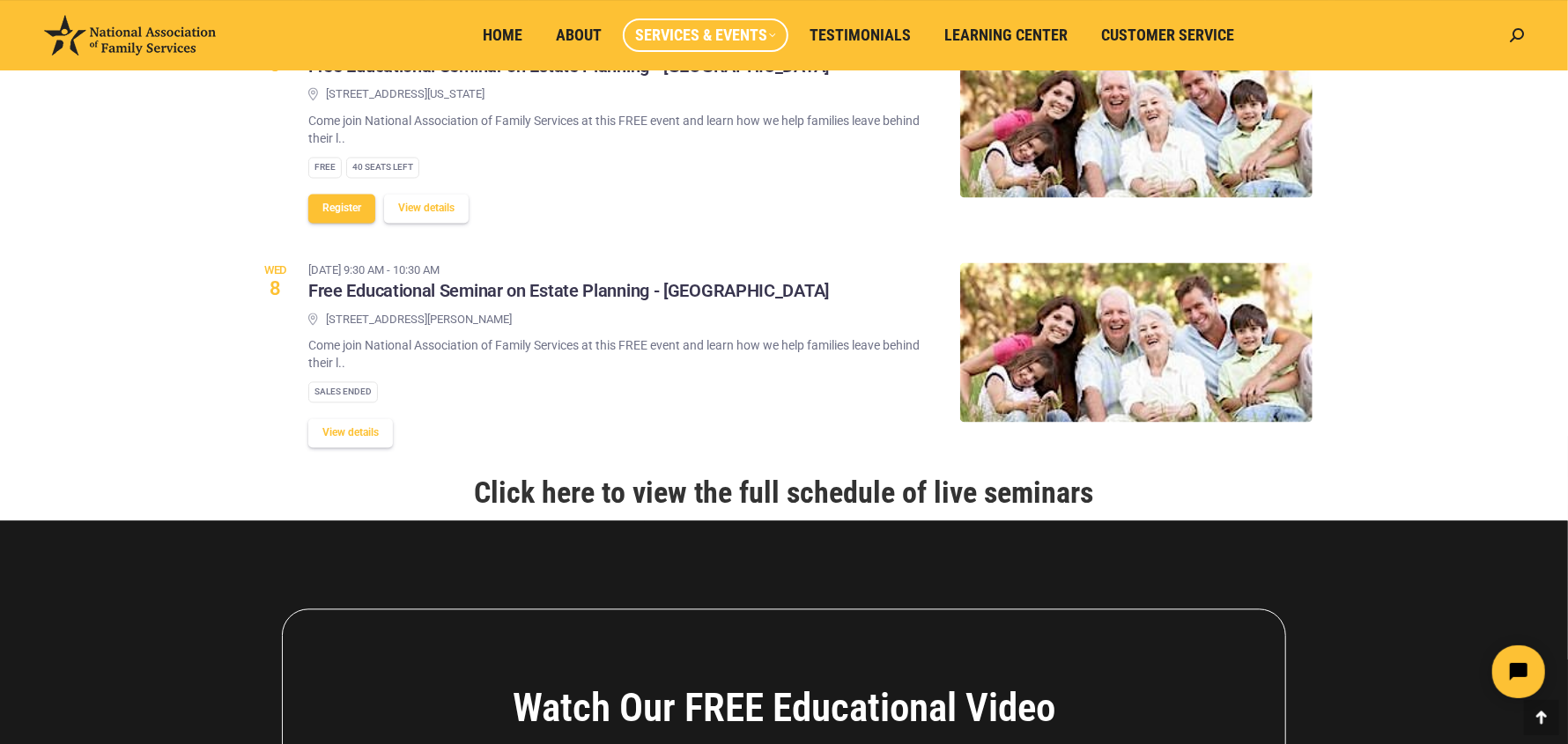
click at [671, 475] on link "Click here to view the full schedule of live seminars" at bounding box center [784, 492] width 619 height 35
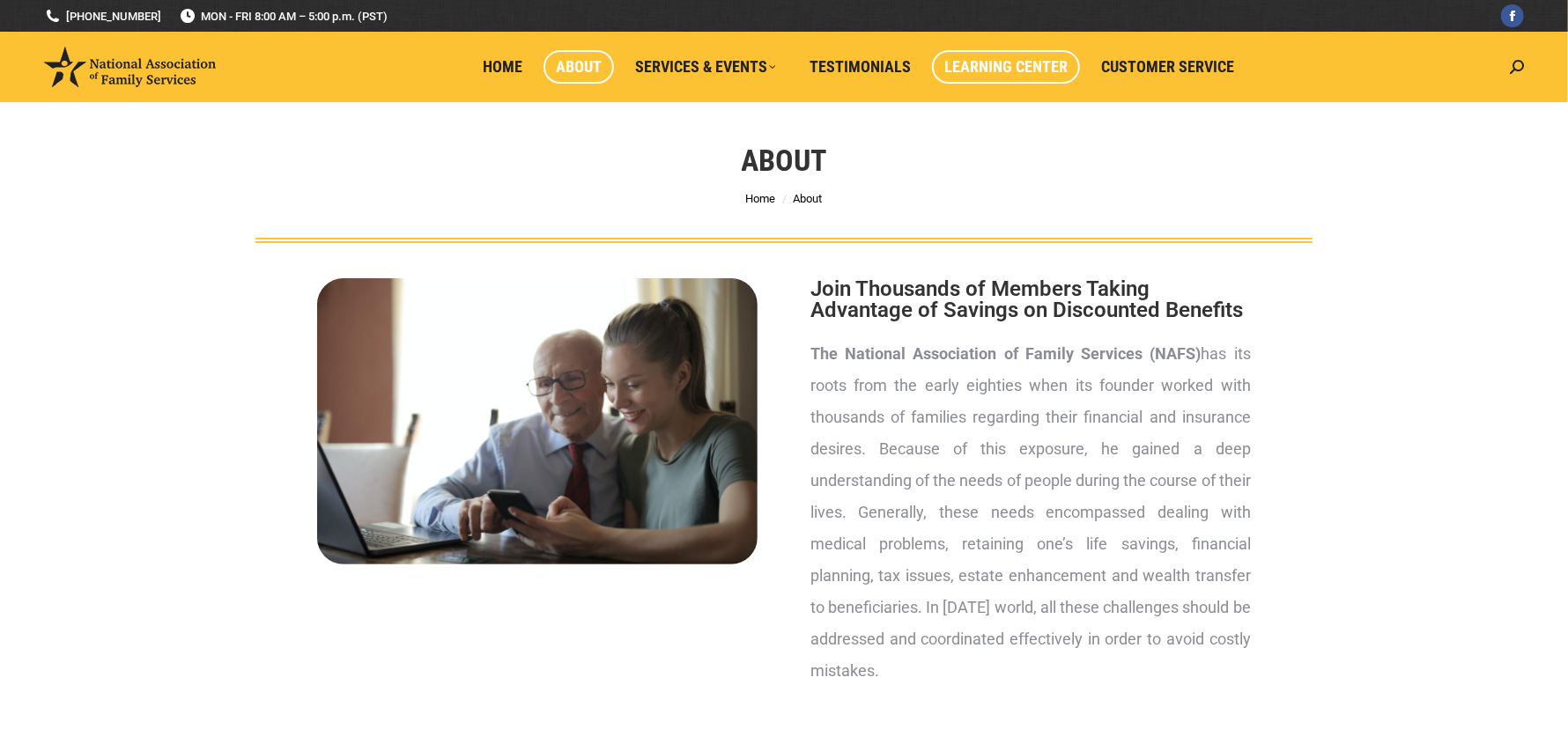
click at [1042, 77] on link "Learning Center" at bounding box center [1005, 66] width 148 height 33
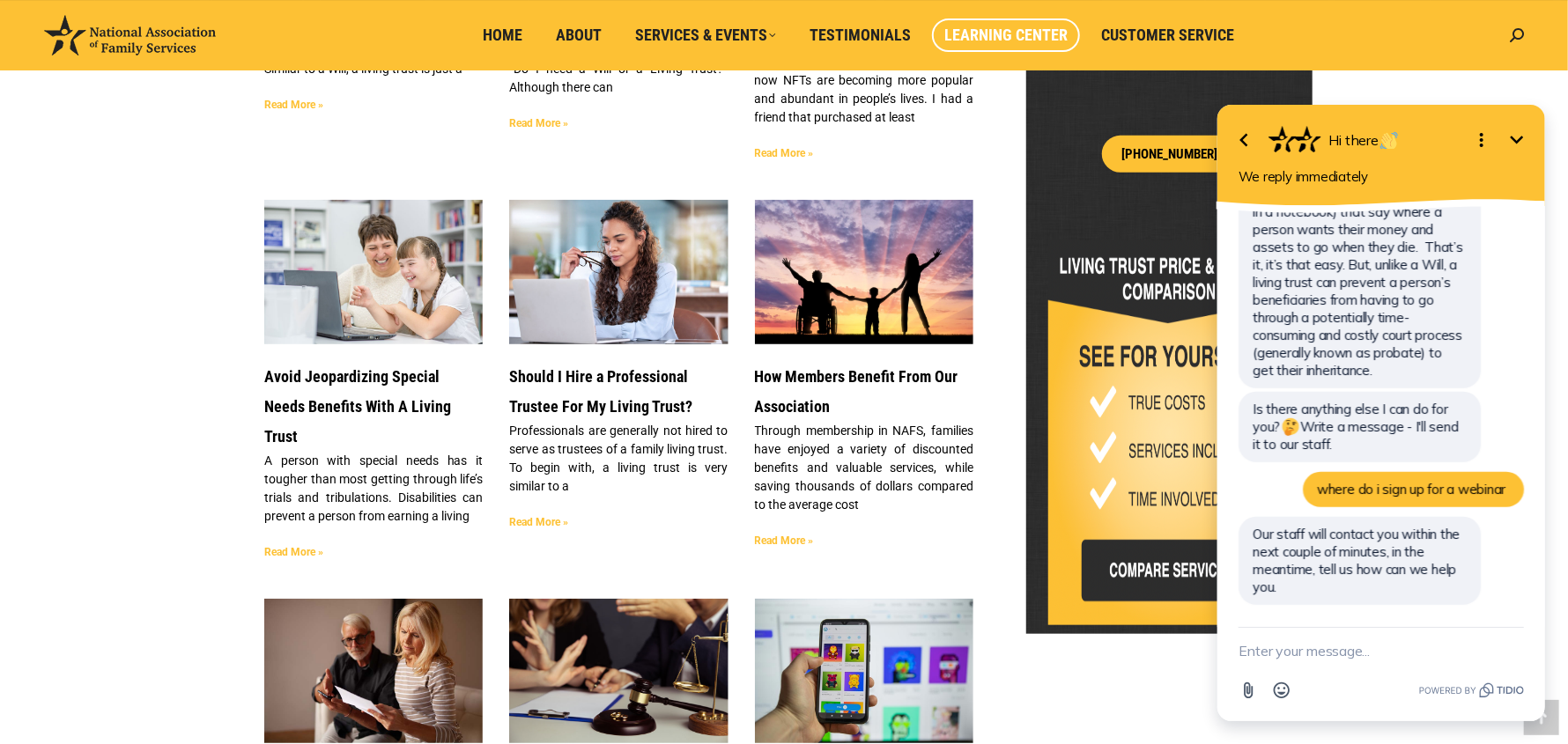
scroll to position [880, 0]
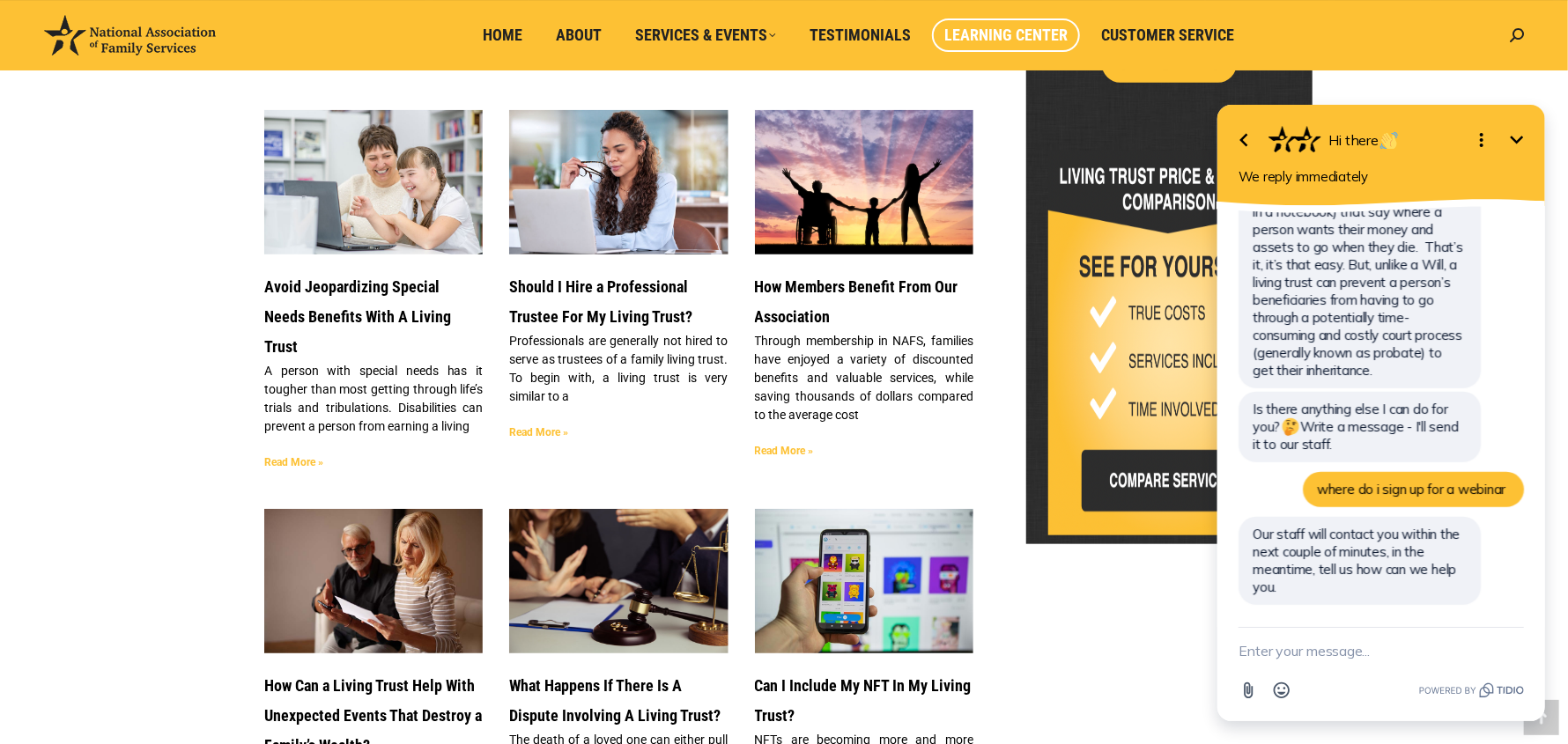
click at [1517, 145] on icon "Minimize" at bounding box center [1516, 139] width 21 height 21
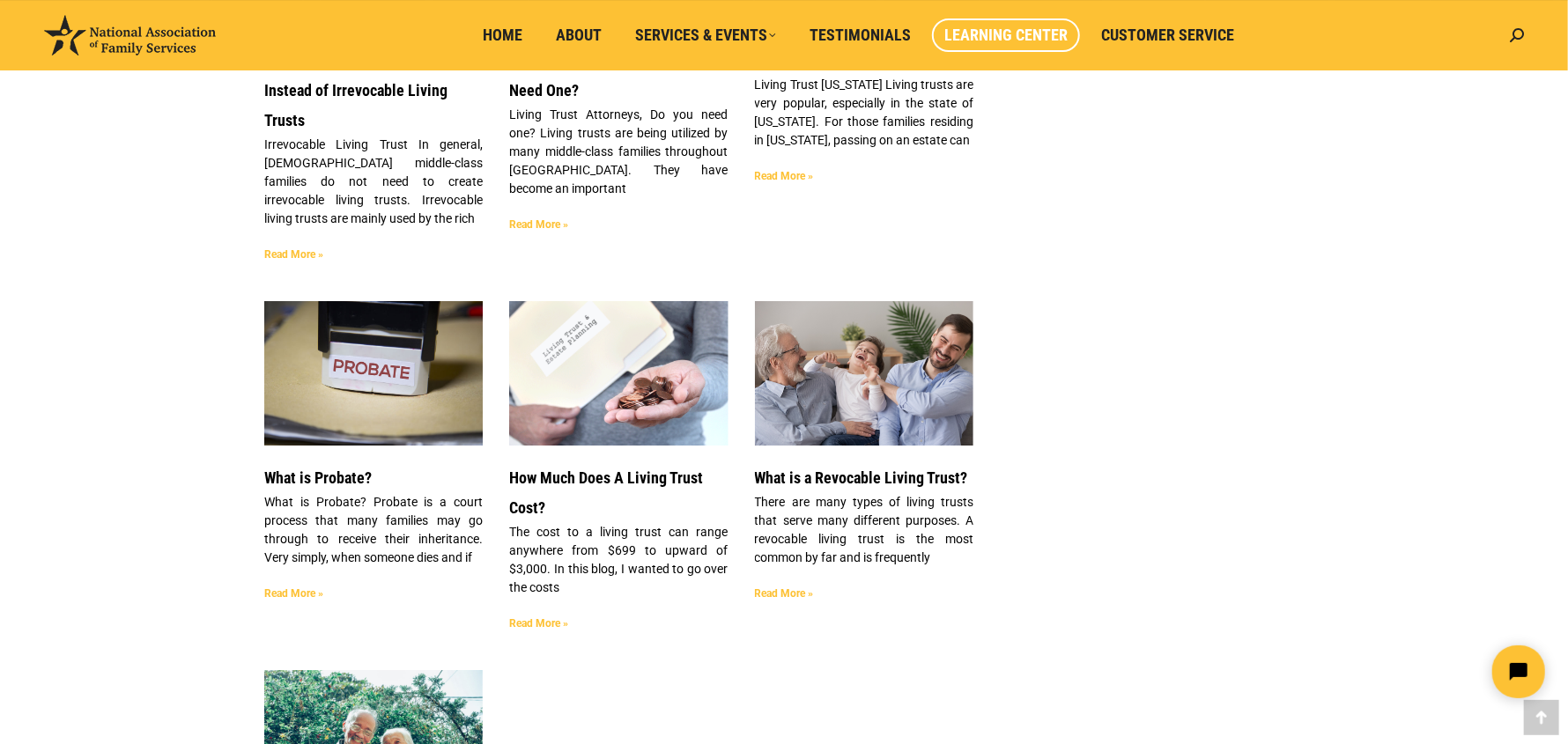
scroll to position [3787, 0]
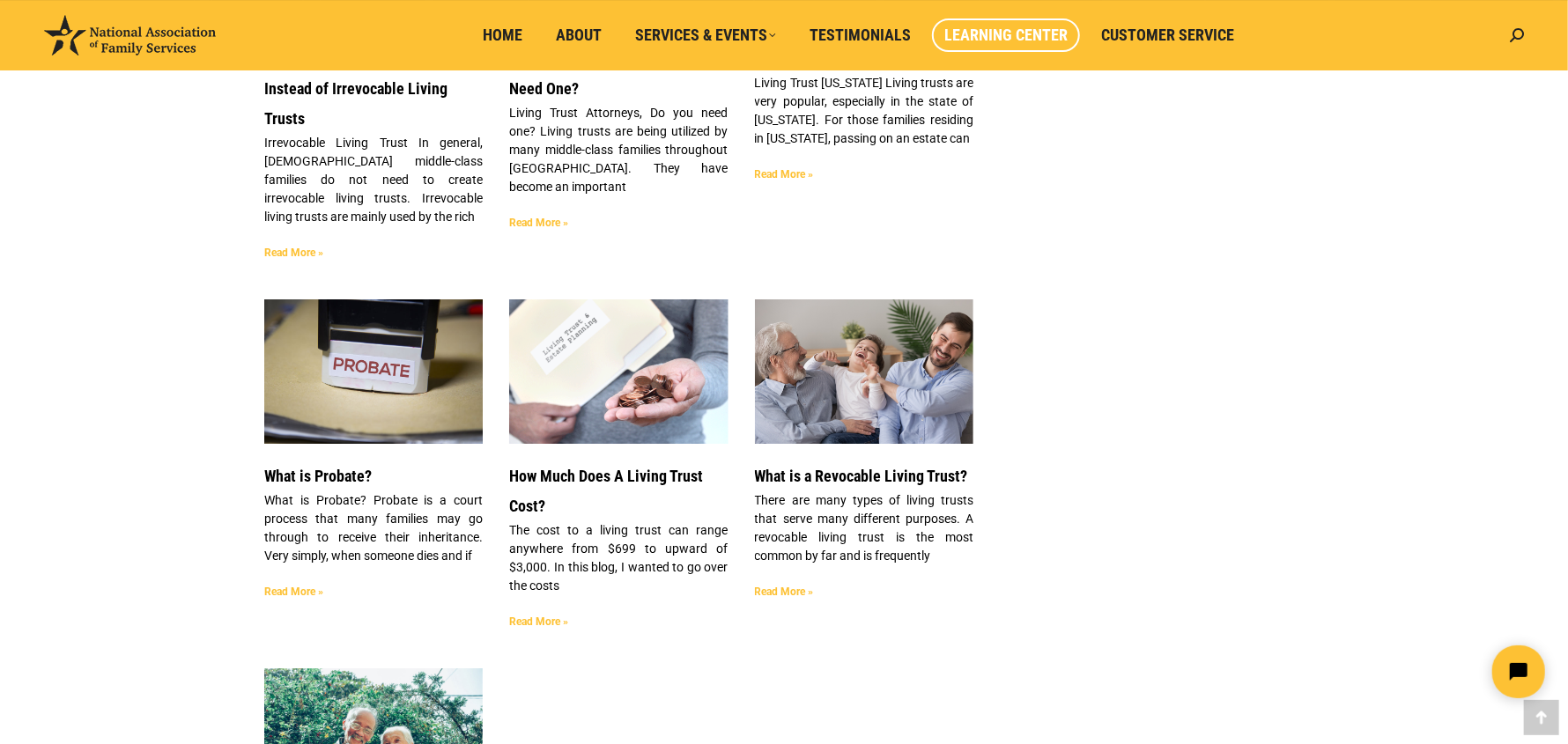
click at [787, 585] on link "Read More »" at bounding box center [784, 591] width 59 height 12
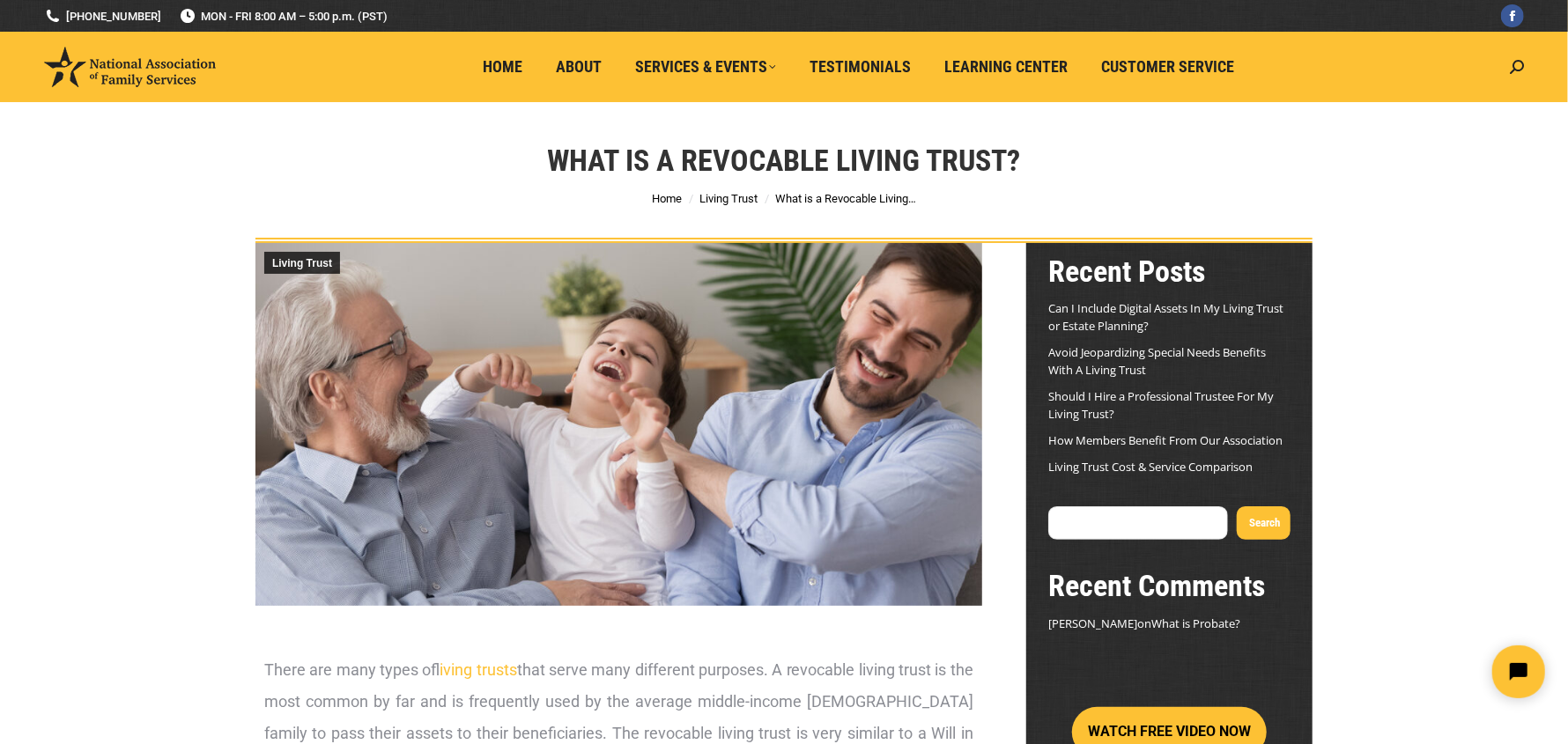
click at [1103, 517] on input "Search" at bounding box center [1138, 523] width 180 height 33
type input "reverse mortgage in living trust"
click at [1237, 507] on button "Search" at bounding box center [1264, 523] width 54 height 33
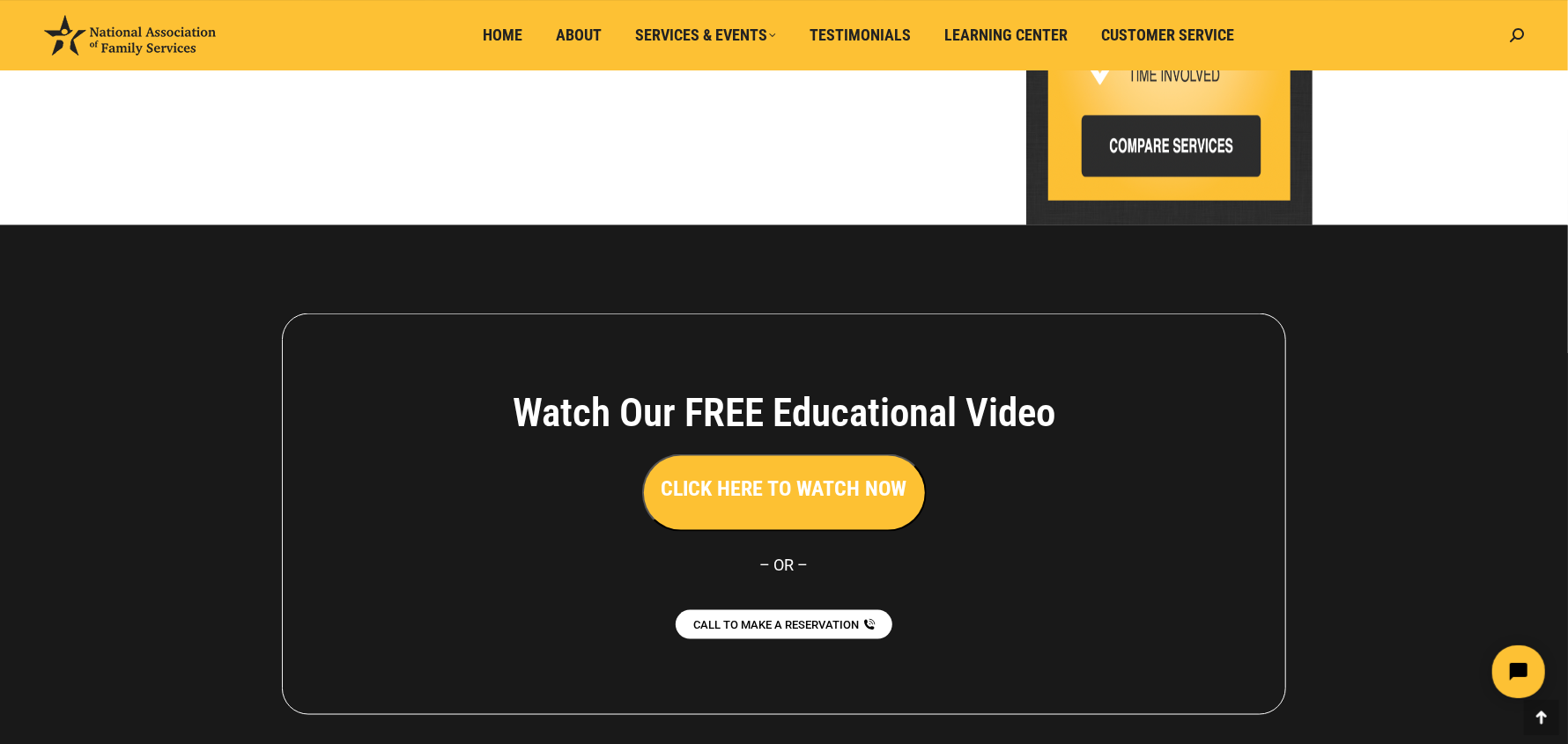
scroll to position [1232, 0]
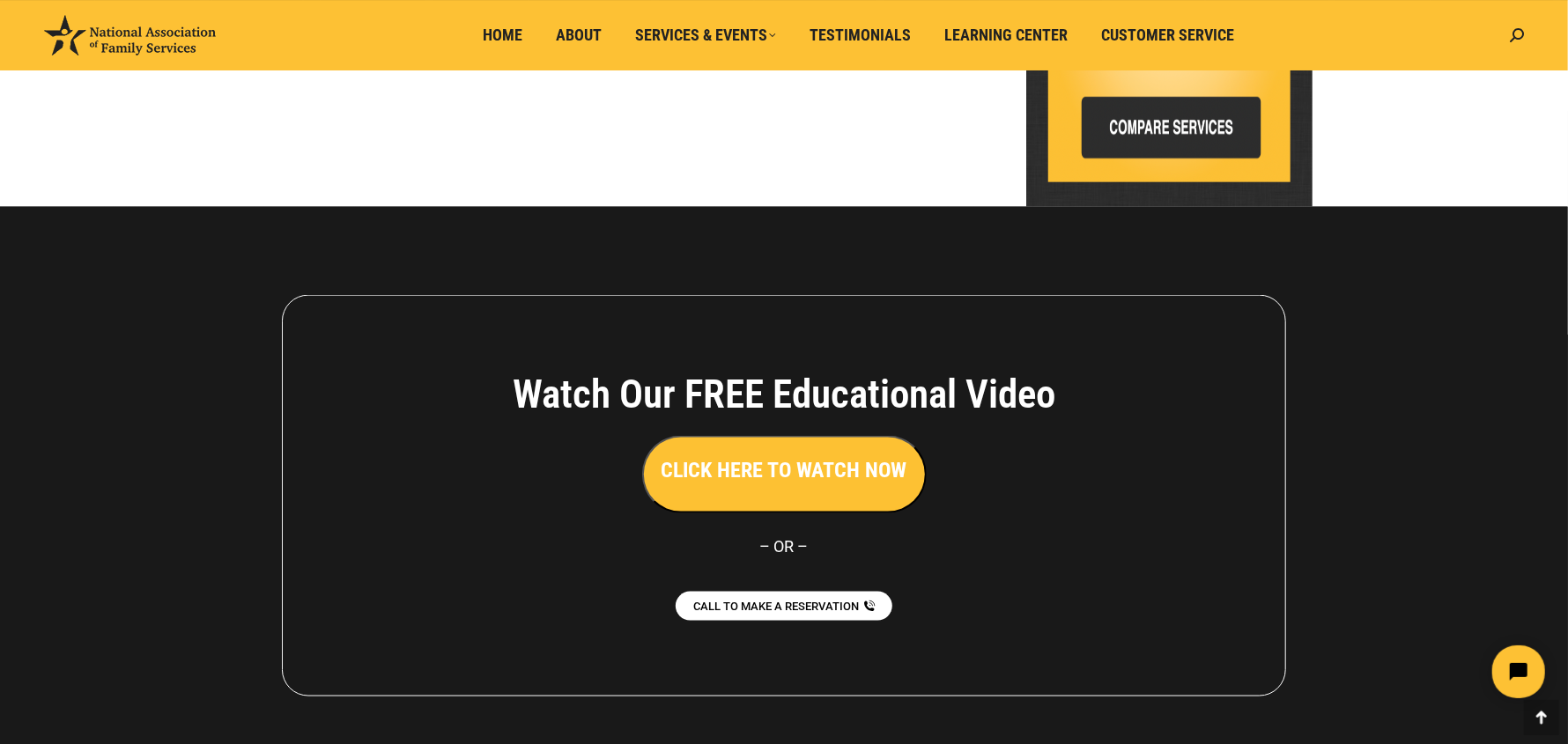
click at [786, 471] on h3 "CLICK HERE TO WATCH NOW" at bounding box center [784, 470] width 246 height 30
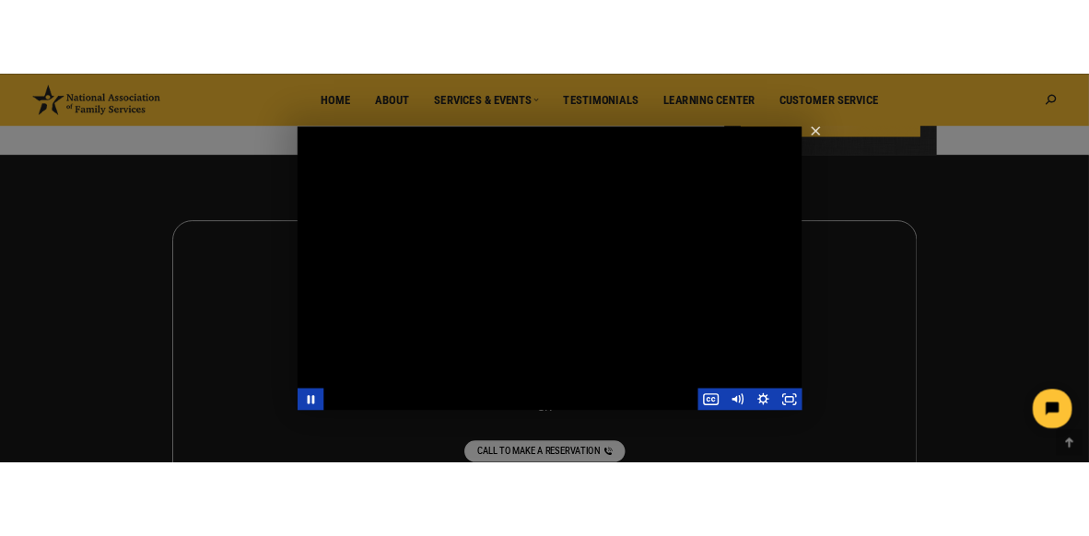
scroll to position [1391, 0]
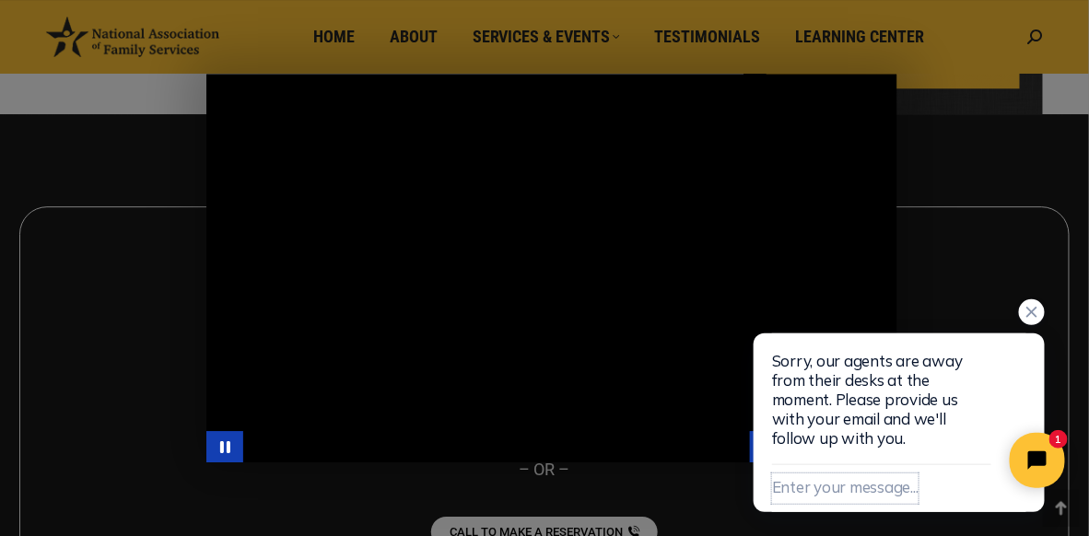
click at [807, 485] on button "Enter your message..." at bounding box center [844, 487] width 146 height 30
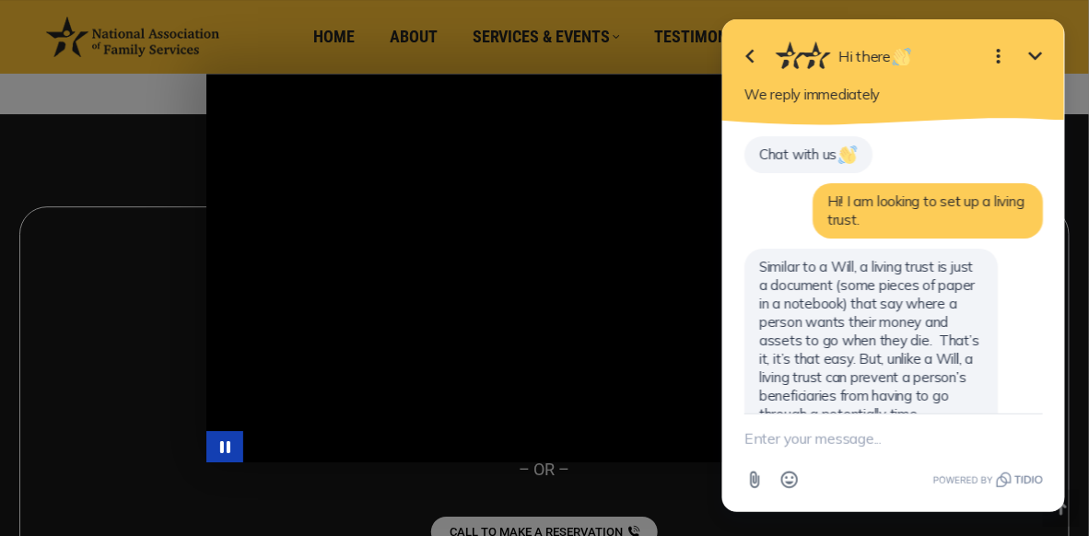
scroll to position [831, 0]
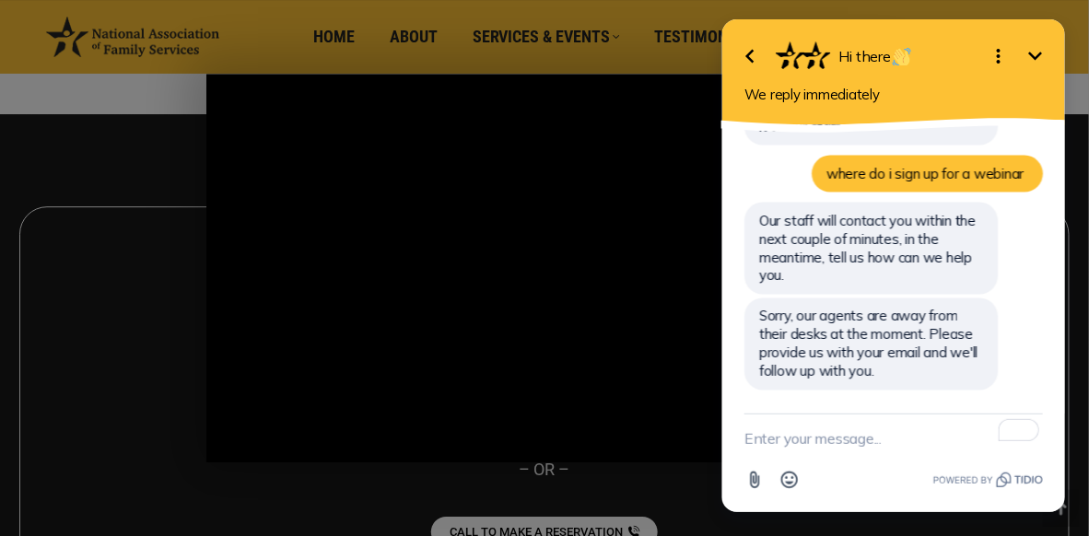
click at [790, 439] on textarea "To enrich screen reader interactions, please activate Accessibility in Grammarl…" at bounding box center [892, 438] width 298 height 48
type textarea "[EMAIL_ADDRESS][DOMAIN_NAME]"
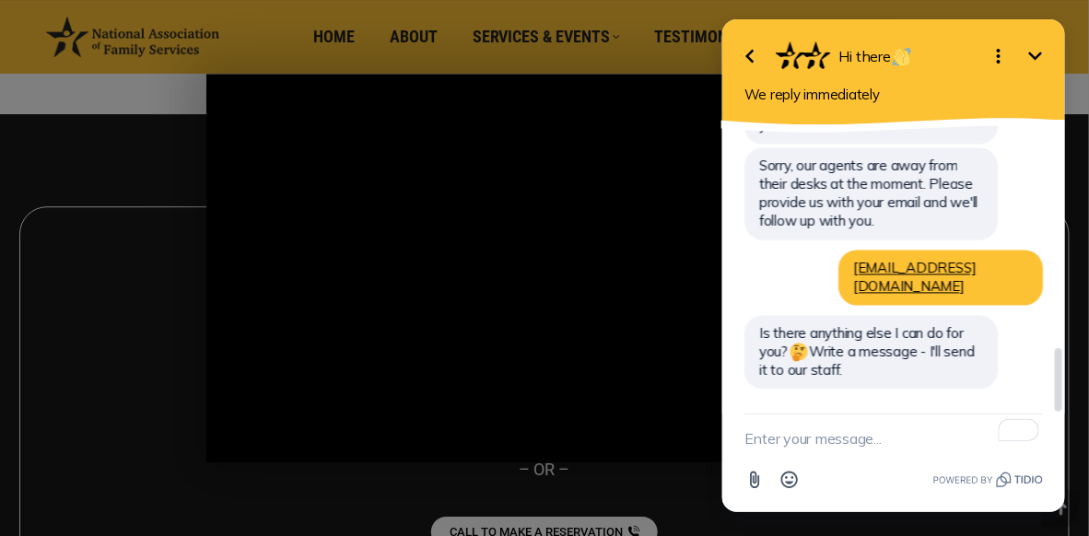
scroll to position [963, 0]
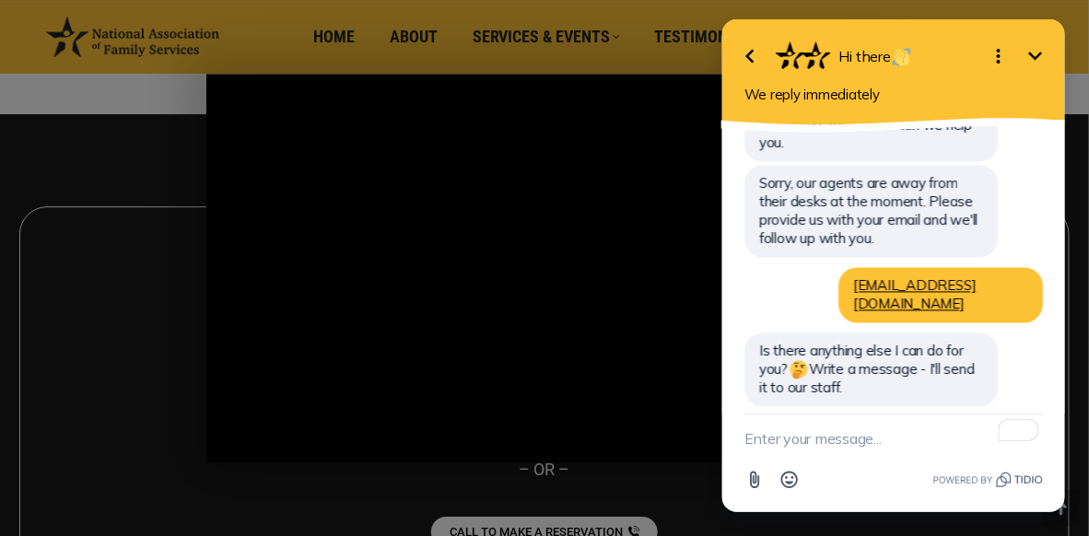
click at [792, 444] on textarea "To enrich screen reader interactions, please activate Accessibility in Grammarl…" at bounding box center [892, 438] width 298 height 48
type textarea "no thank you"
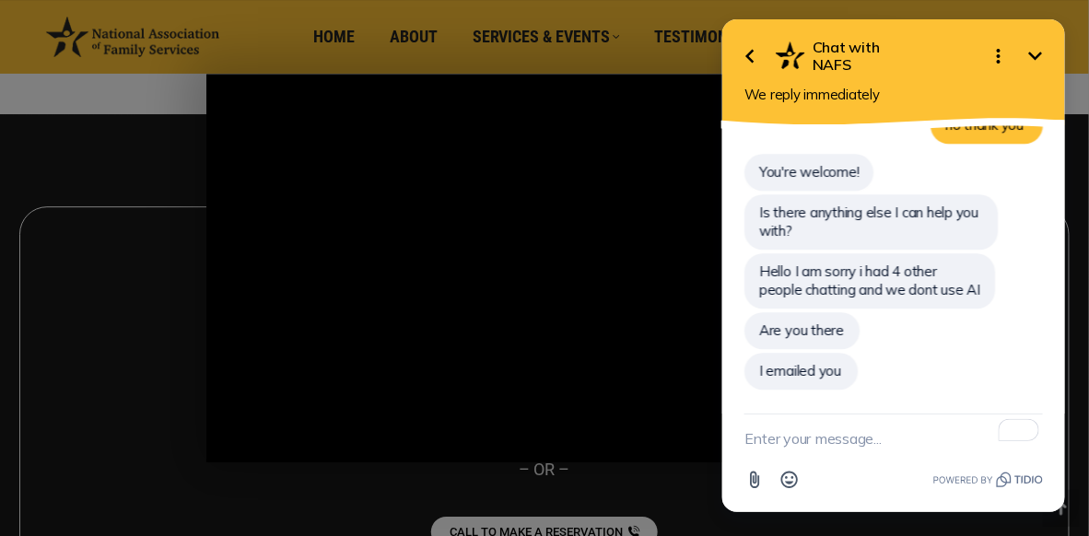
scroll to position [1255, 0]
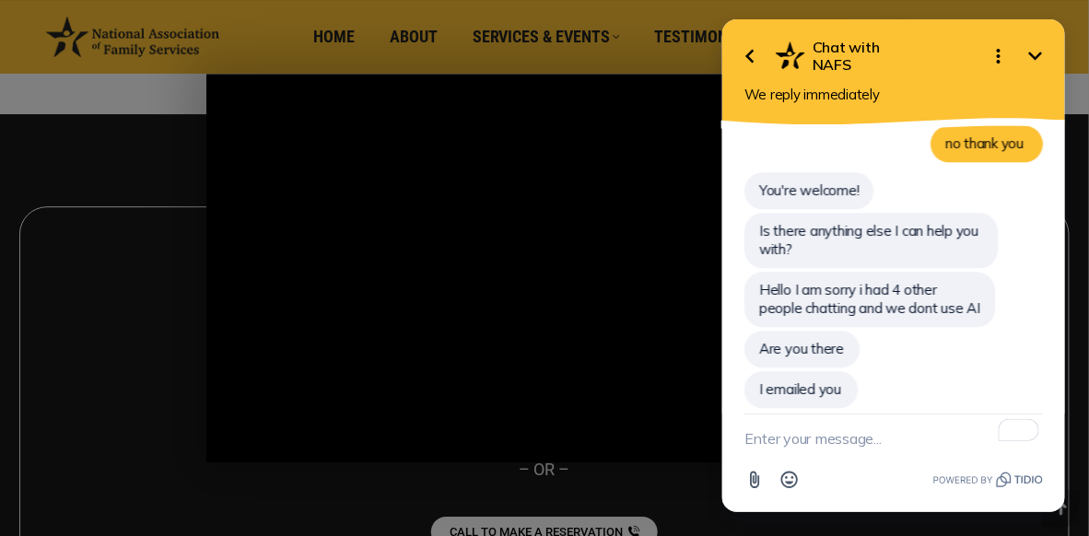
click at [1042, 55] on icon "Minimize" at bounding box center [1034, 56] width 22 height 22
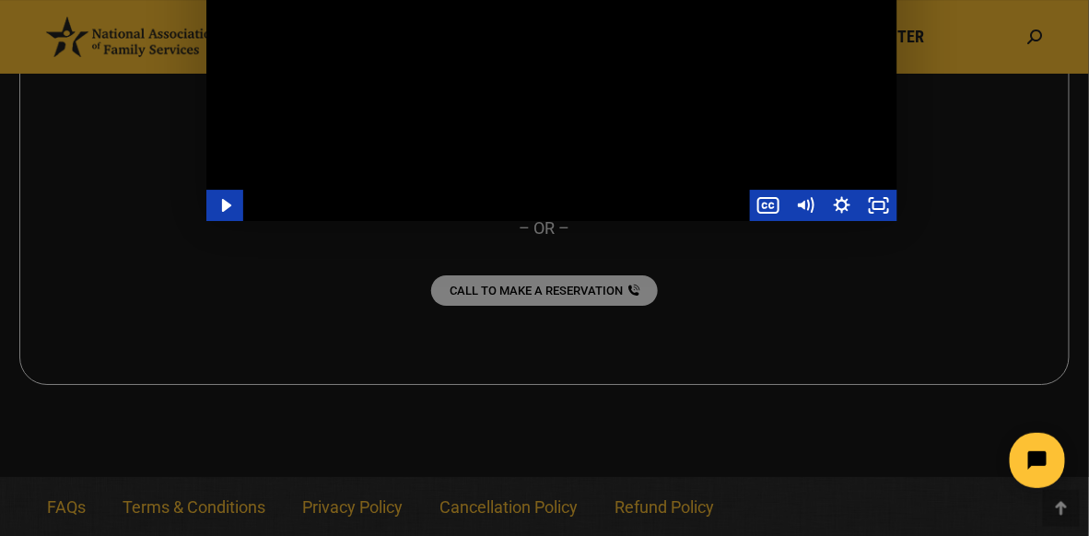
scroll to position [1448, 0]
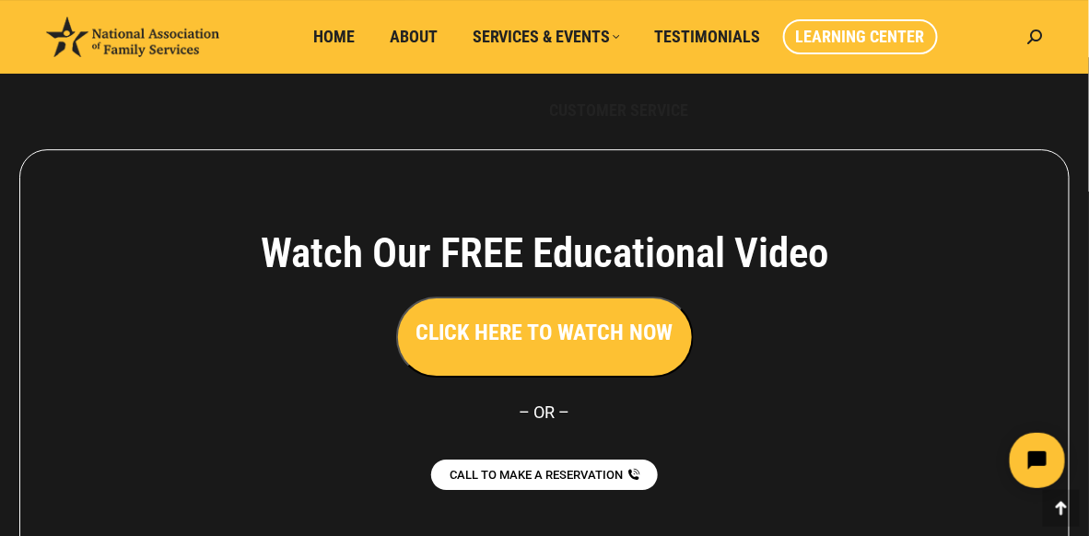
click at [842, 42] on span "Learning Center" at bounding box center [860, 37] width 129 height 20
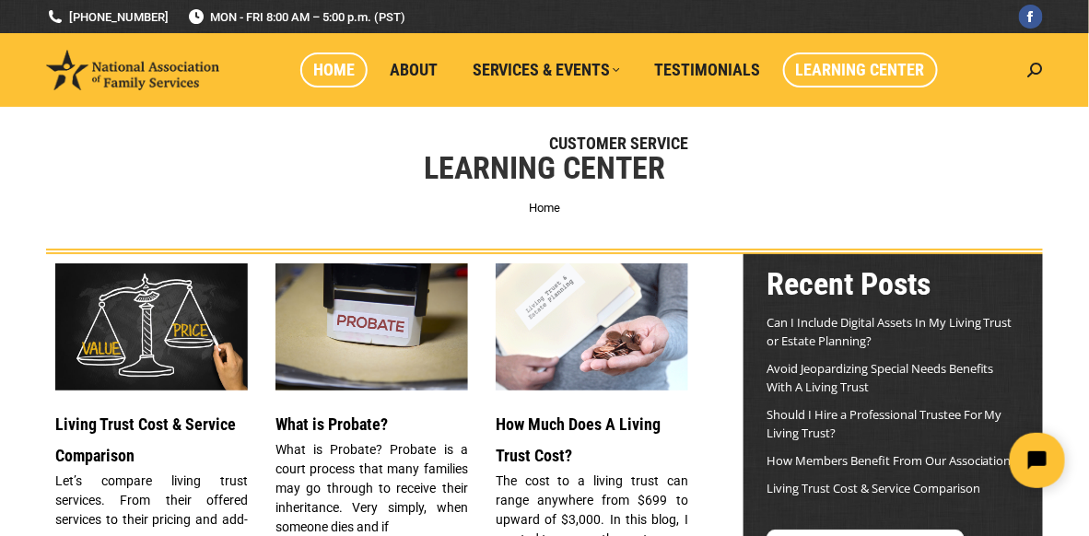
click at [346, 78] on span "Home" at bounding box center [333, 70] width 41 height 20
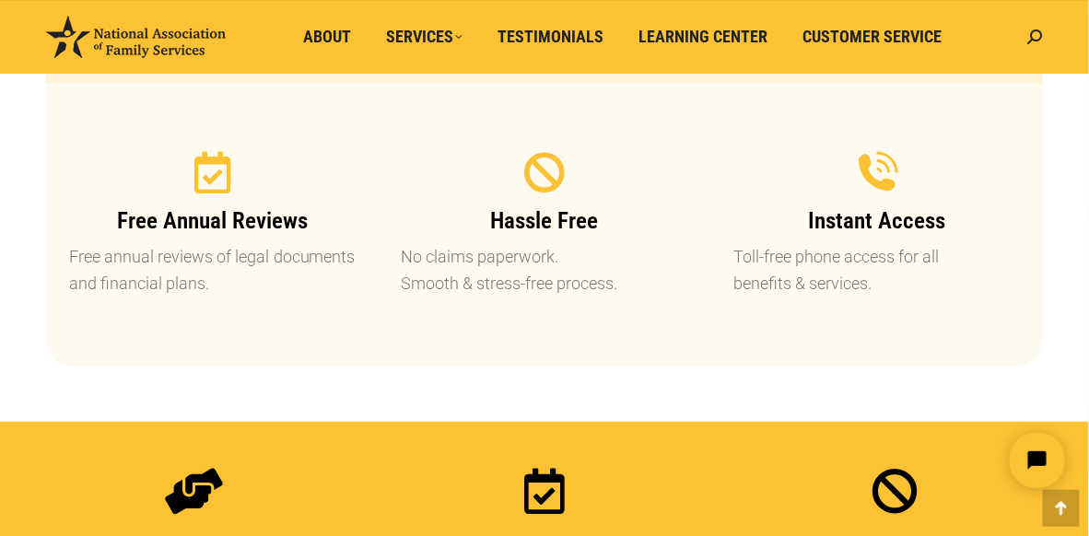
scroll to position [1566, 0]
